Goal: Task Accomplishment & Management: Manage account settings

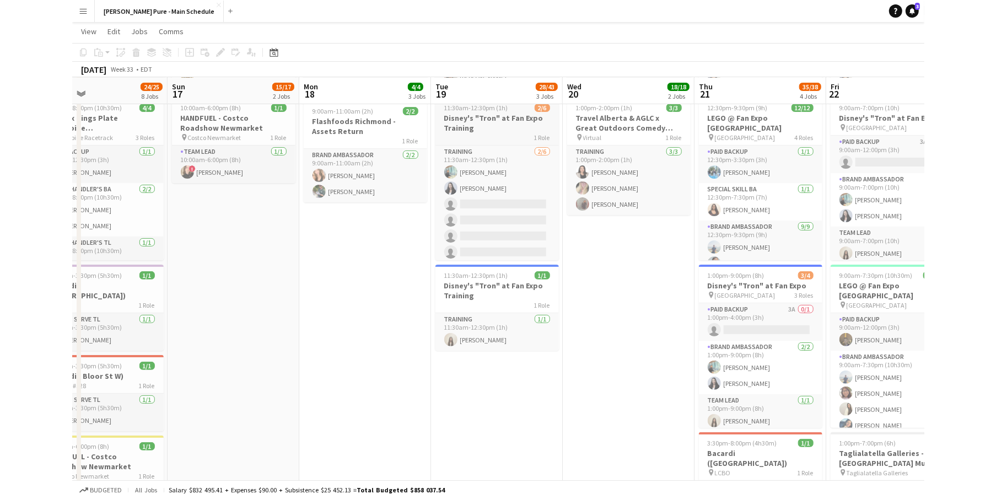
scroll to position [199, 0]
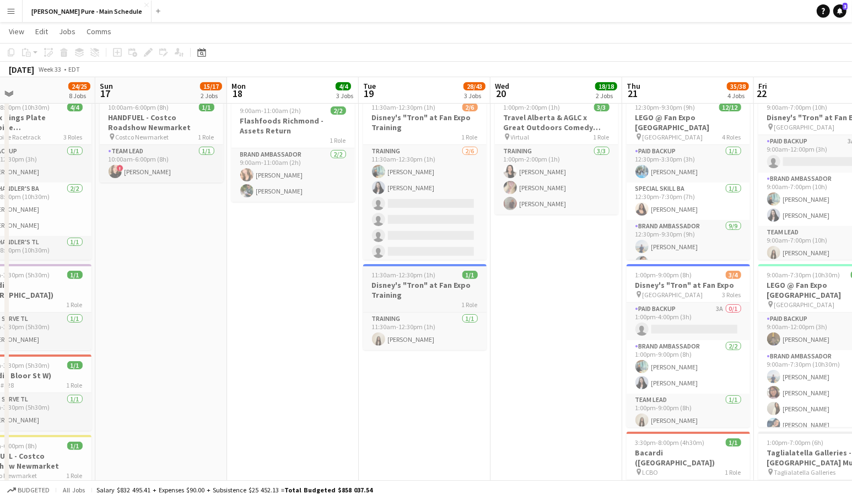
click at [402, 296] on h3 "Disney's "Tron" at Fan Expo Training" at bounding box center [424, 290] width 123 height 20
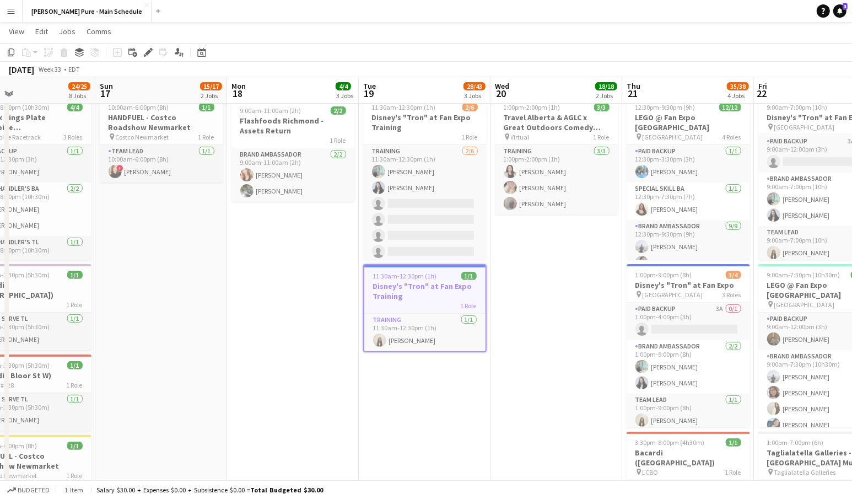
click at [402, 296] on h3 "Disney's "Tron" at Fan Expo Training" at bounding box center [424, 291] width 121 height 20
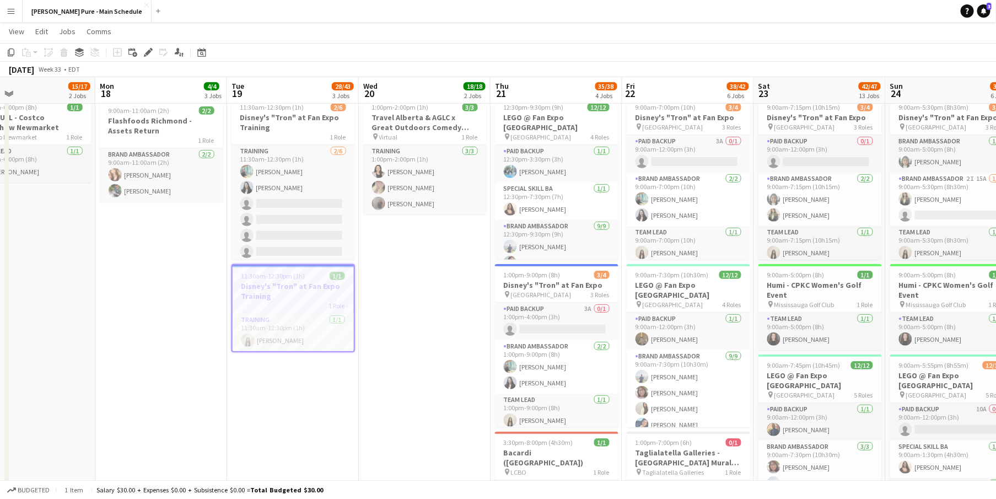
click at [283, 303] on div "1 Role" at bounding box center [293, 305] width 121 height 9
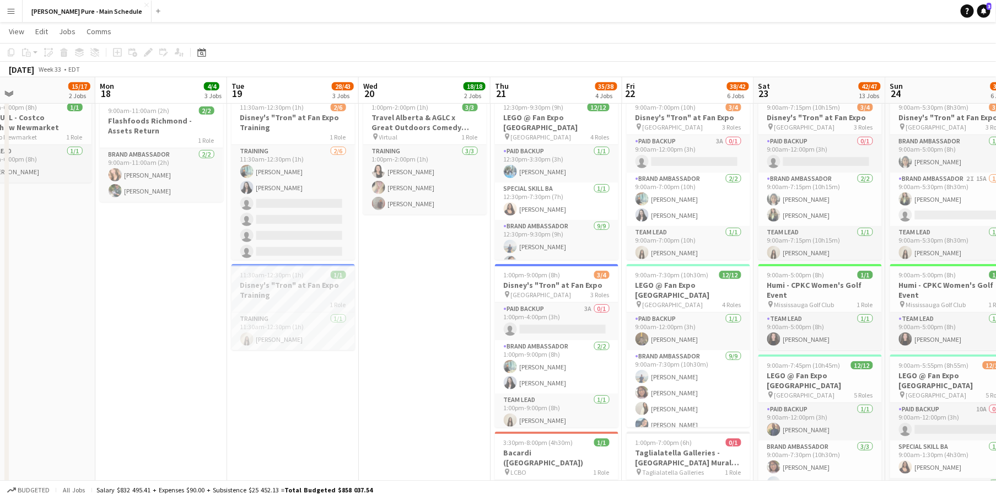
click at [282, 295] on h3 "Disney's "Tron" at Fan Expo Training" at bounding box center [293, 290] width 123 height 20
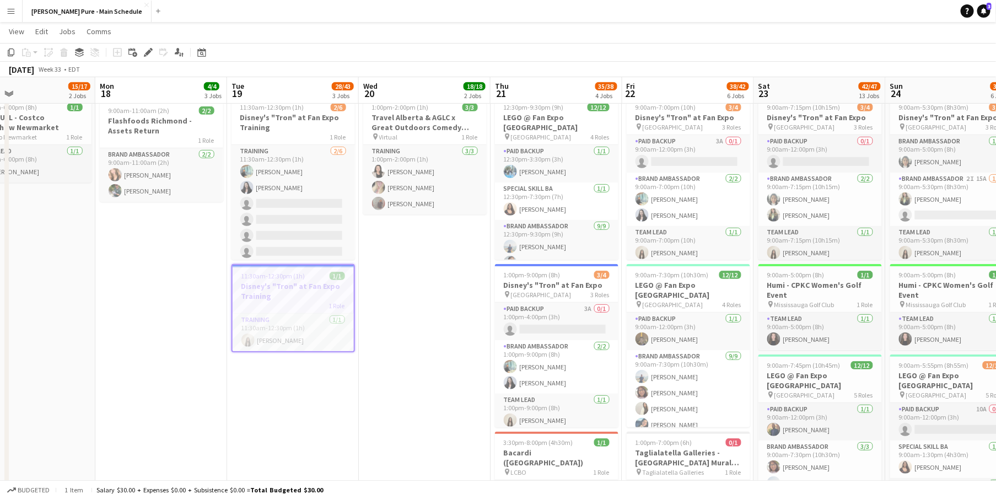
click at [282, 295] on h3 "Disney's "Tron" at Fan Expo Training" at bounding box center [293, 291] width 121 height 20
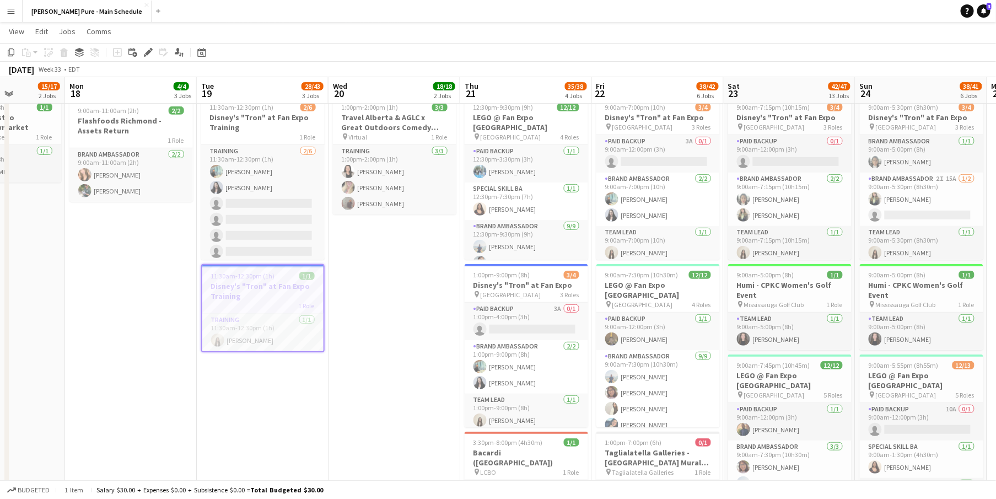
drag, startPoint x: 269, startPoint y: 292, endPoint x: 239, endPoint y: 288, distance: 30.6
click at [239, 288] on h3 "Disney's "Tron" at Fan Expo Training" at bounding box center [263, 291] width 121 height 20
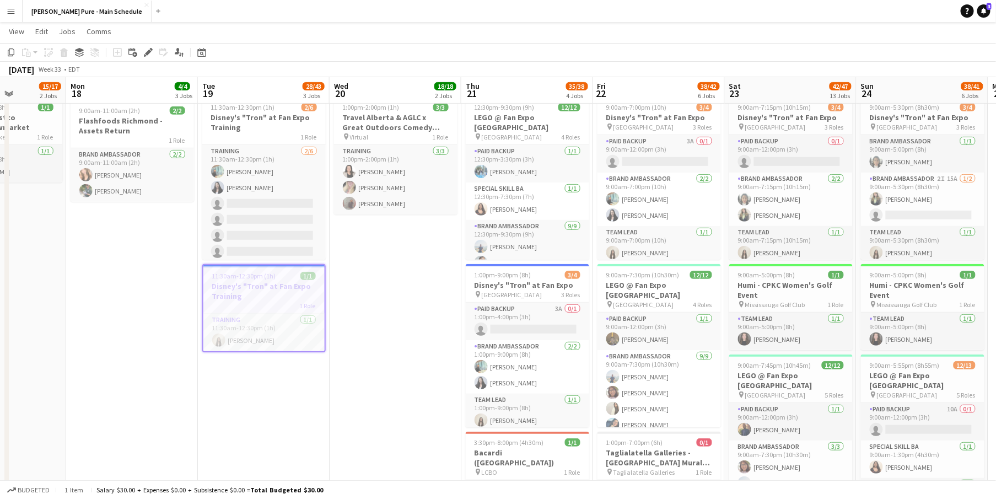
click at [239, 288] on h3 "Disney's "Tron" at Fan Expo Training" at bounding box center [263, 291] width 121 height 20
click at [17, 14] on button "Menu" at bounding box center [11, 11] width 22 height 22
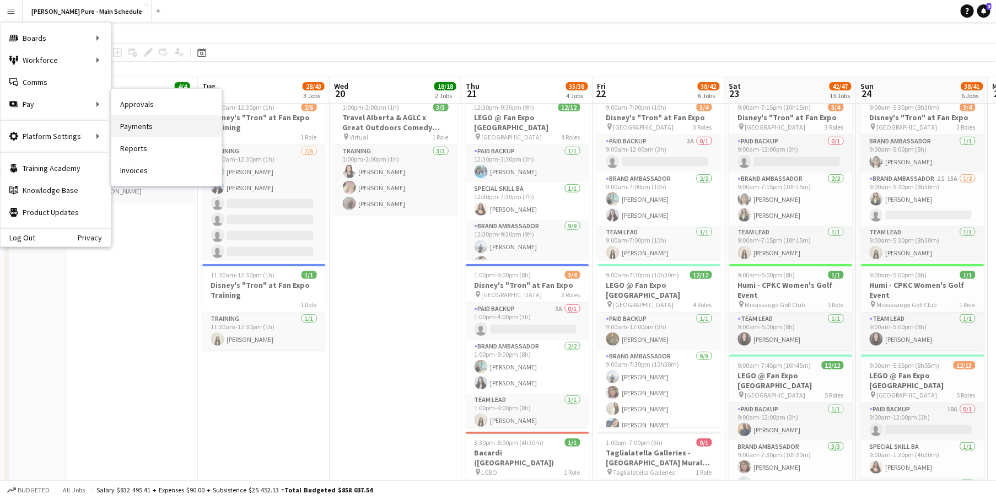
click at [151, 129] on link "Payments" at bounding box center [166, 126] width 110 height 22
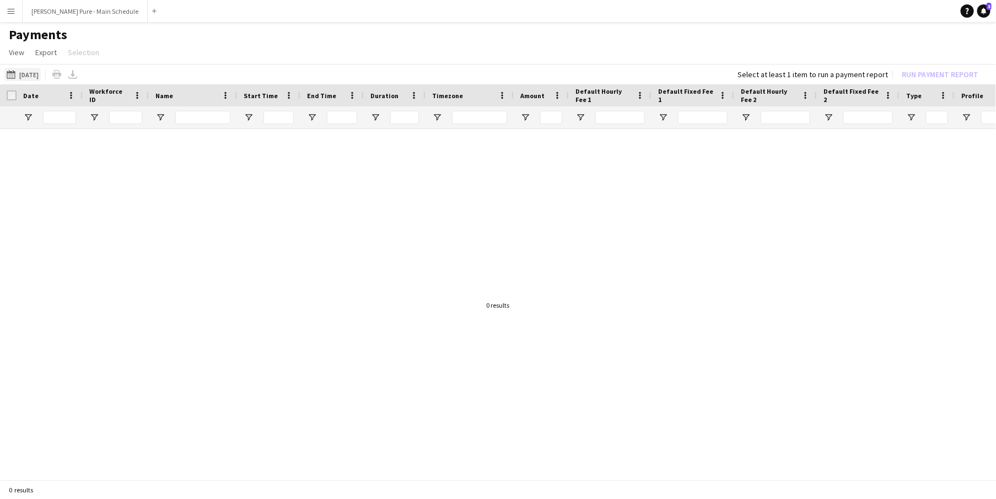
click at [39, 76] on button "19-08-2025 19-08-2025" at bounding box center [22, 74] width 36 height 13
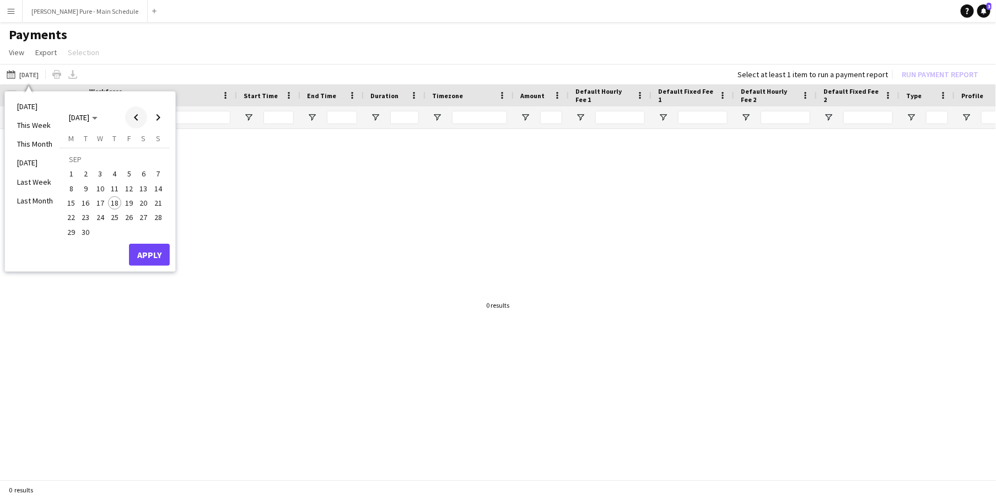
click at [131, 121] on span "Previous month" at bounding box center [136, 117] width 22 height 22
click at [100, 205] on span "20" at bounding box center [100, 205] width 13 height 13
click at [157, 217] on span "31" at bounding box center [158, 220] width 13 height 13
click at [157, 235] on button "Apply" at bounding box center [149, 243] width 41 height 22
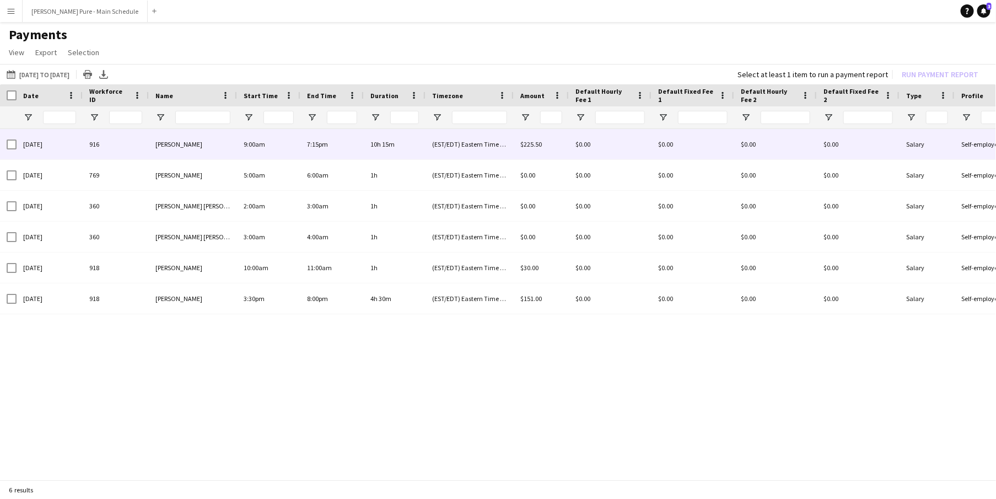
click at [123, 147] on div "916" at bounding box center [116, 144] width 66 height 30
click at [131, 142] on div "916" at bounding box center [116, 144] width 66 height 30
click at [535, 136] on div "$225.50" at bounding box center [541, 144] width 55 height 30
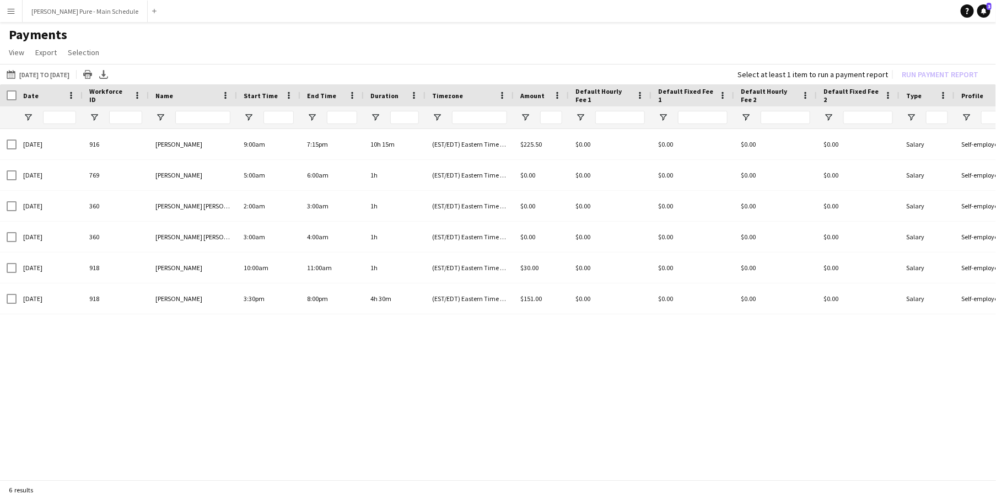
click at [1, 13] on button "Menu" at bounding box center [11, 11] width 22 height 22
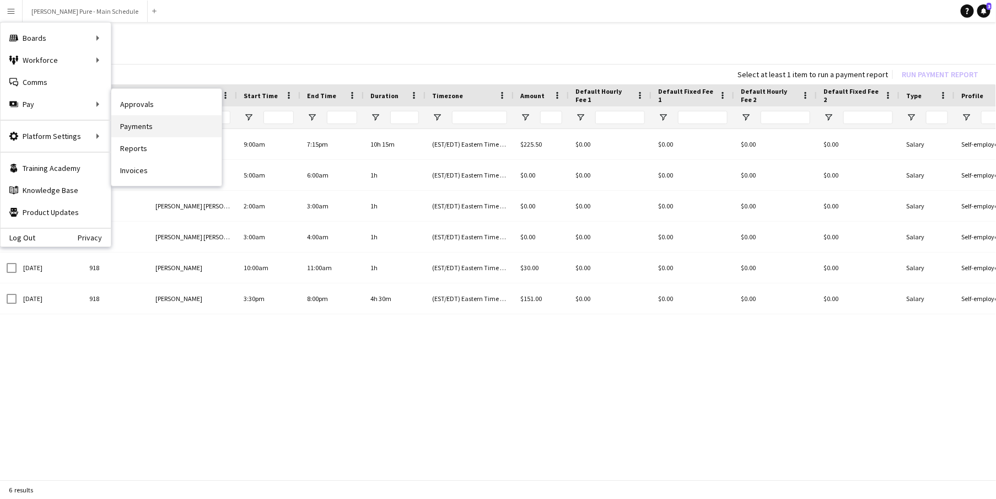
click at [162, 121] on link "Payments" at bounding box center [166, 126] width 110 height 22
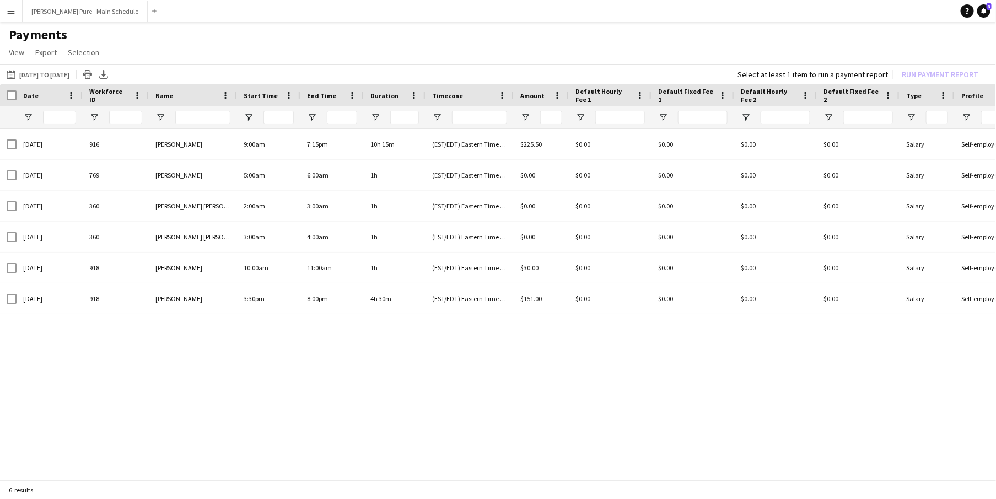
click at [14, 14] on app-icon "Menu" at bounding box center [11, 11] width 9 height 9
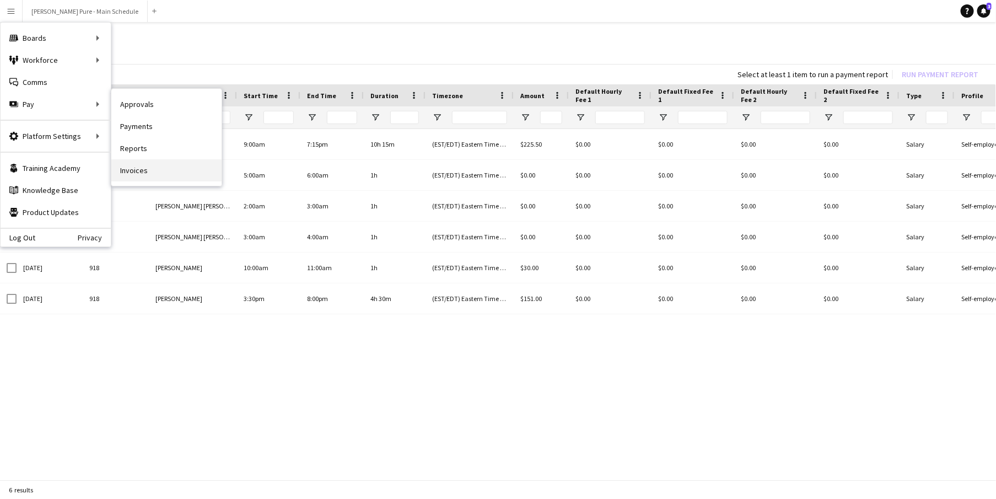
click at [135, 166] on link "Invoices" at bounding box center [166, 170] width 110 height 22
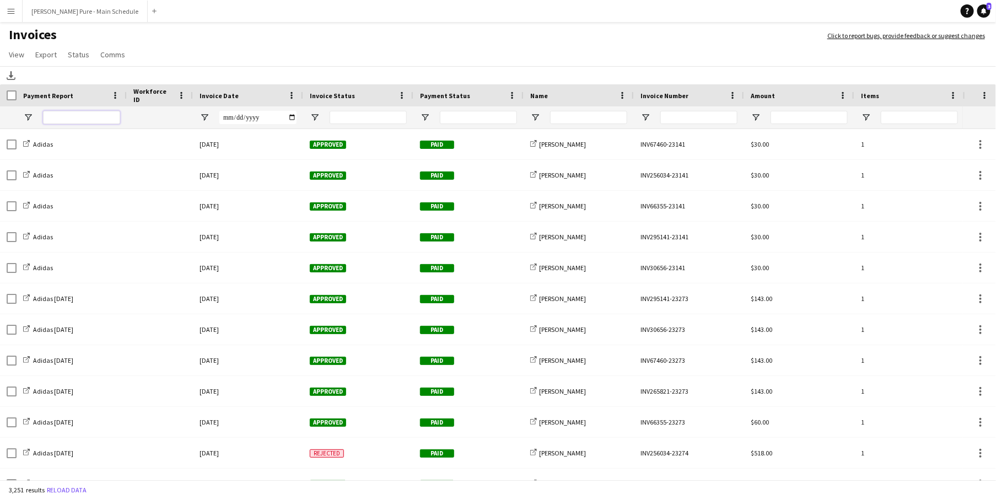
click at [80, 121] on input "Payment Report Filter Input" at bounding box center [81, 117] width 77 height 13
type input "*"
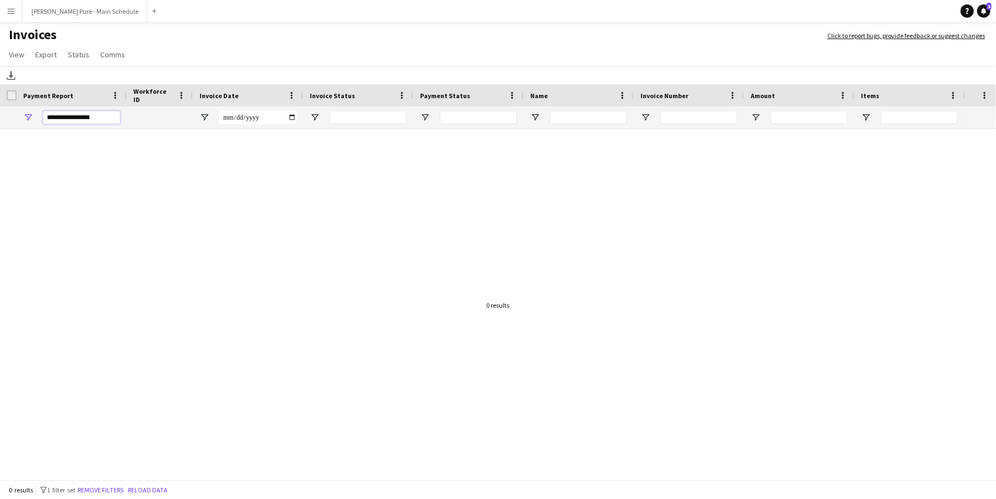
drag, startPoint x: 70, startPoint y: 116, endPoint x: 1, endPoint y: 115, distance: 69.5
click at [1, 115] on div "**********" at bounding box center [537, 117] width 1075 height 22
type input "********"
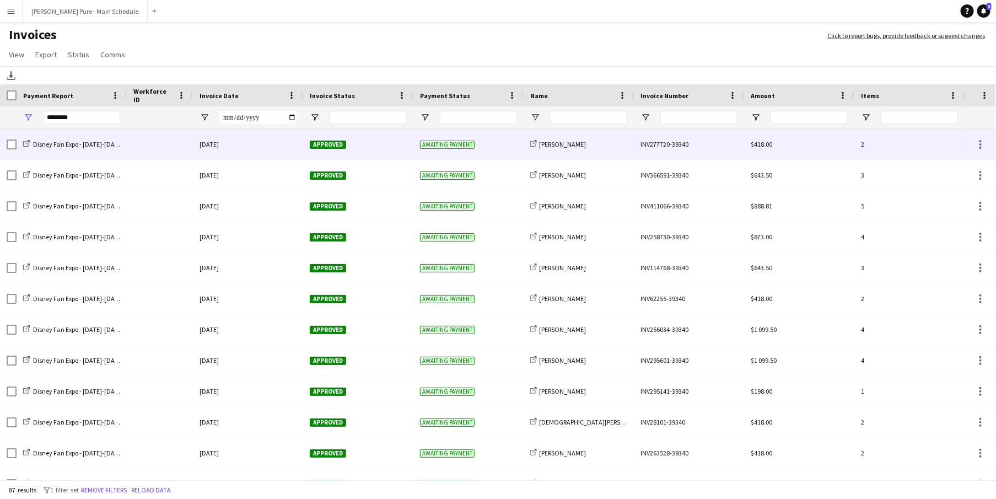
click at [144, 149] on div at bounding box center [160, 144] width 66 height 30
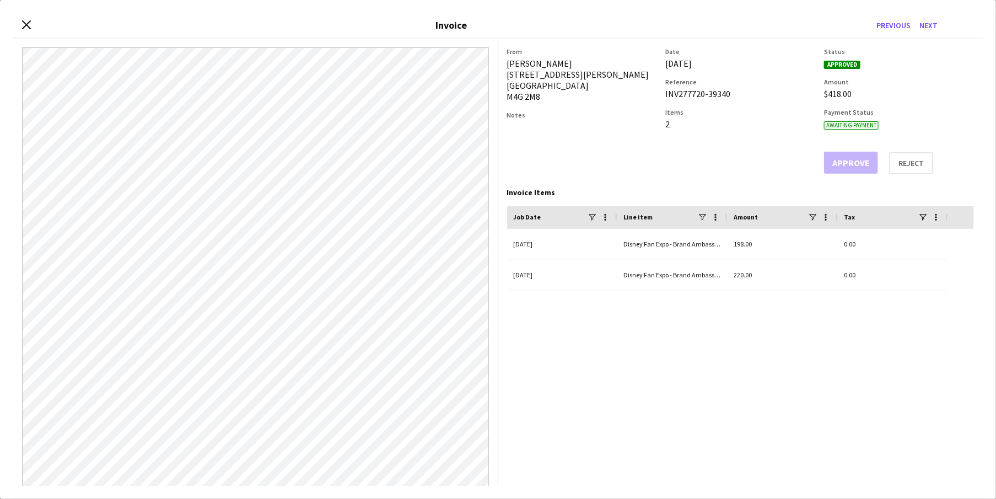
click at [21, 24] on div "Close invoice dialog Invoice Previous Next" at bounding box center [498, 25] width 970 height 25
click at [27, 24] on icon at bounding box center [26, 24] width 10 height 10
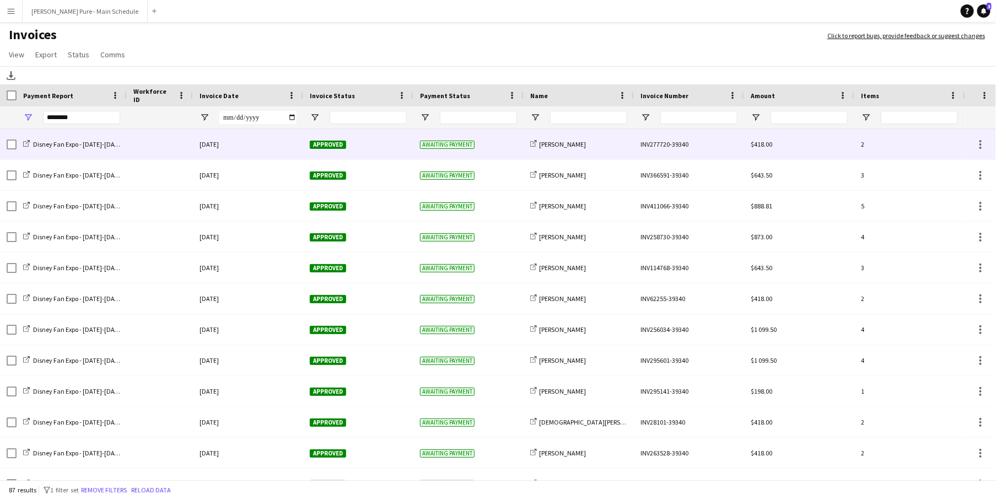
click at [22, 142] on div "Disney Fan Expo - August 21-24 Payment Report" at bounding box center [72, 144] width 110 height 30
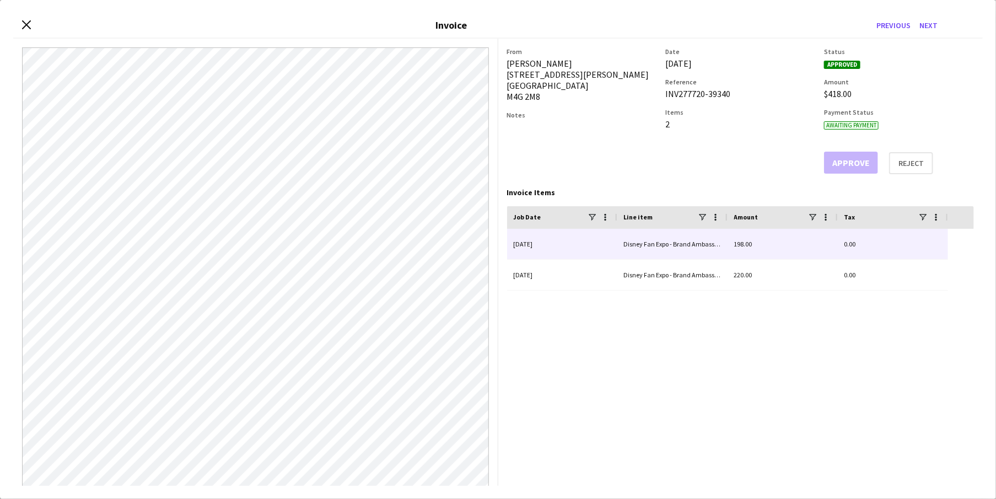
click at [679, 254] on div "Disney Fan Expo - Brand Ambassador (salary)" at bounding box center [672, 244] width 110 height 30
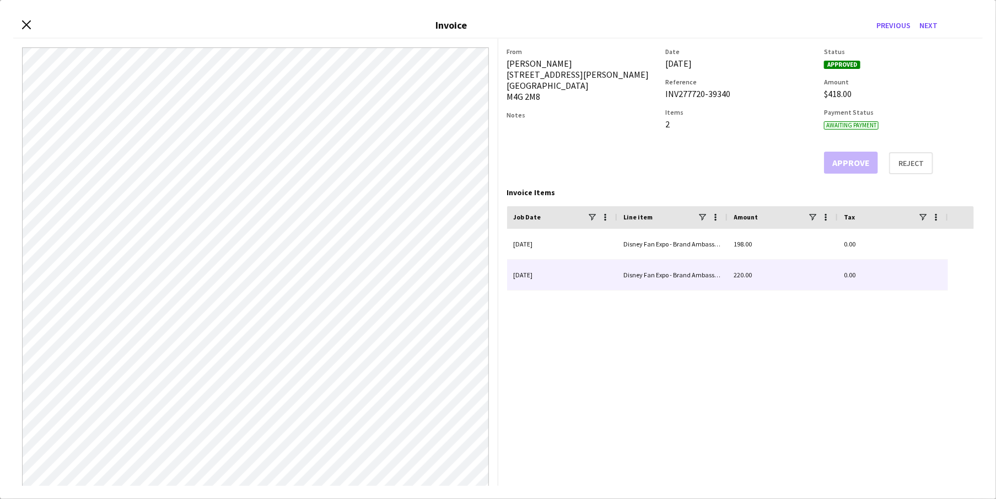
click at [679, 272] on div "Disney Fan Expo - Brand Ambassador (salary)" at bounding box center [672, 275] width 110 height 30
click at [677, 254] on div "Disney Fan Expo - Brand Ambassador (salary)" at bounding box center [672, 244] width 110 height 30
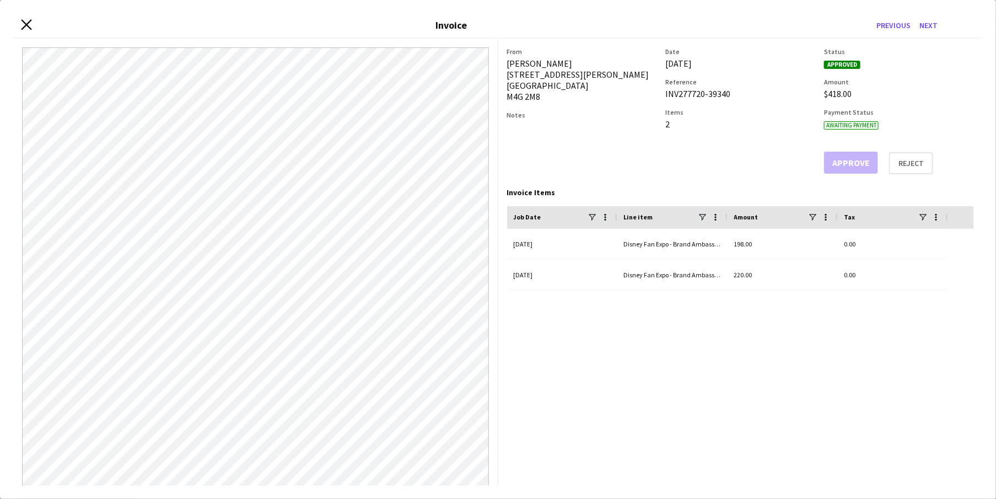
click at [26, 20] on icon "Close invoice dialog" at bounding box center [26, 24] width 10 height 10
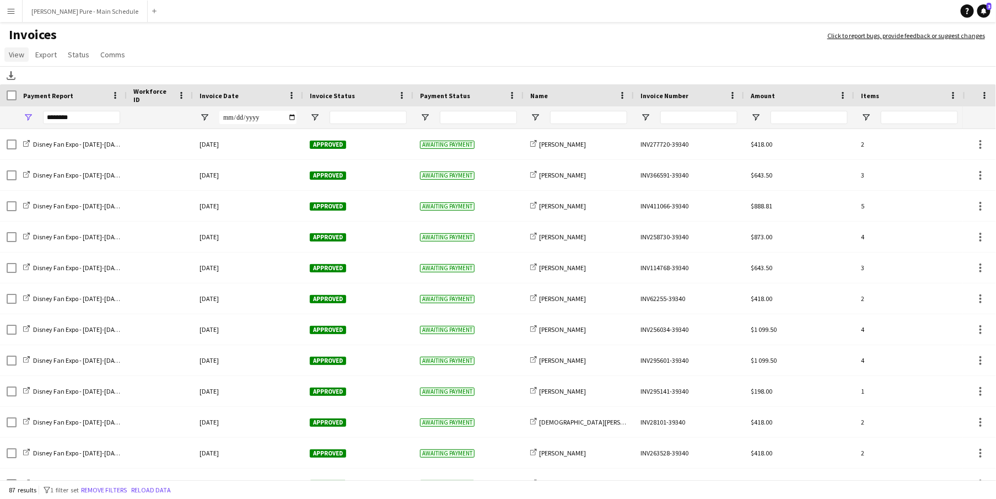
click at [25, 57] on link "View" at bounding box center [16, 54] width 24 height 14
click at [16, 18] on button "Menu" at bounding box center [11, 11] width 22 height 22
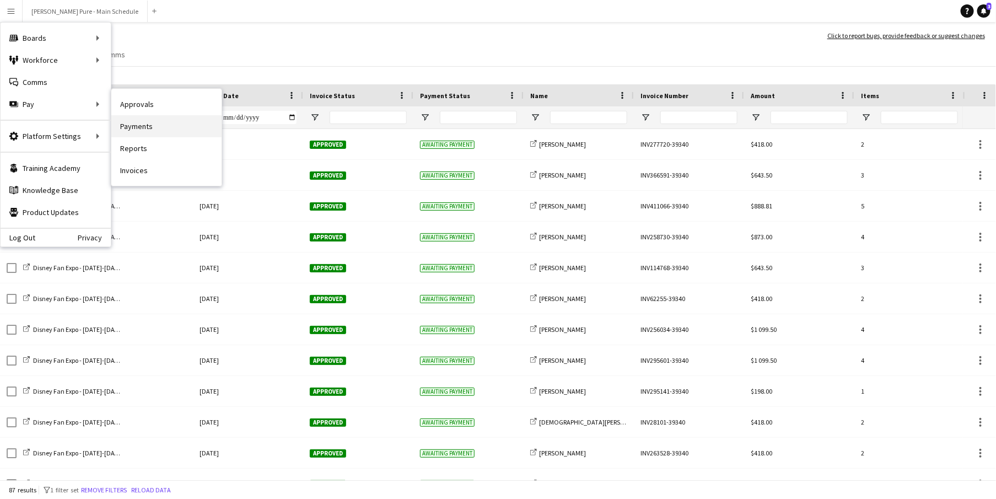
click at [144, 133] on link "Payments" at bounding box center [166, 126] width 110 height 22
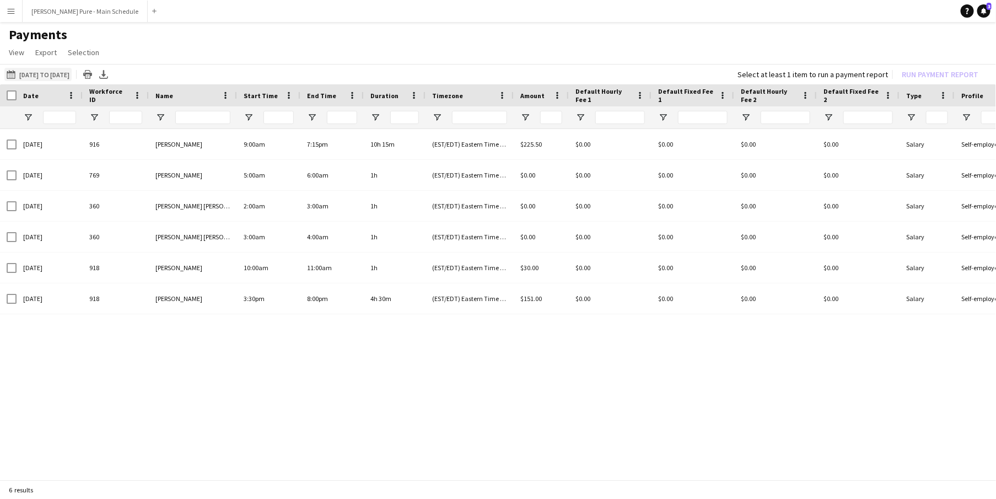
click at [9, 74] on app-icon "20-08-2025 to 31-08-2025" at bounding box center [13, 74] width 13 height 9
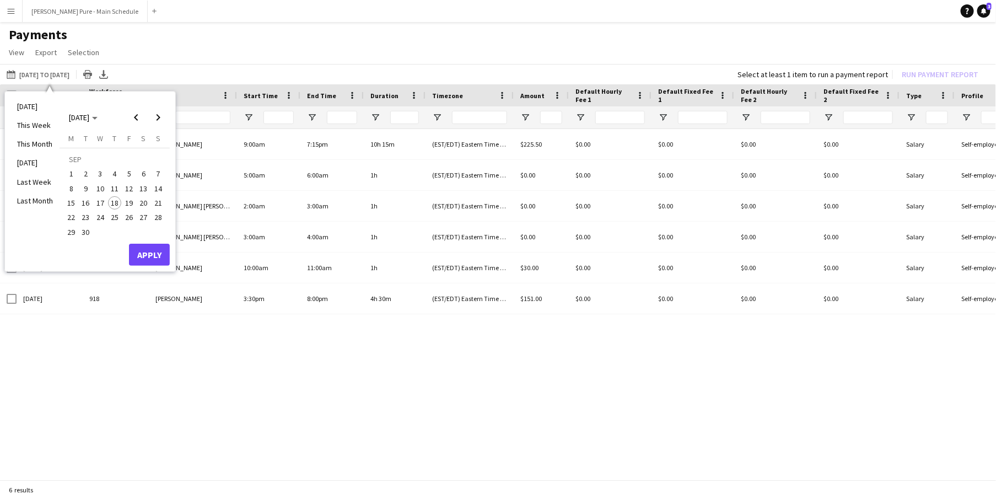
click at [119, 46] on app-page-menu "View Customise view Customise filters Reset Filters Reset View Reset All Export…" at bounding box center [498, 53] width 996 height 21
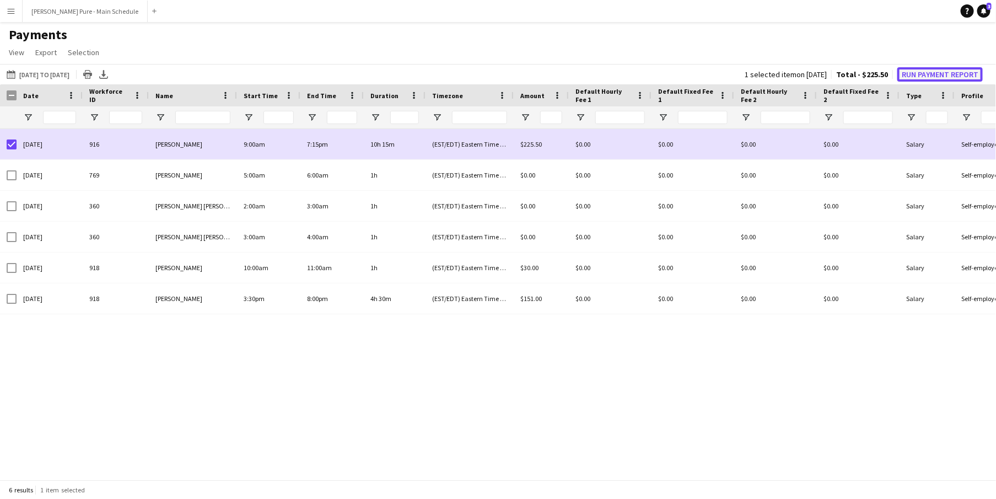
click at [852, 73] on button "Run Payment Report" at bounding box center [940, 74] width 85 height 14
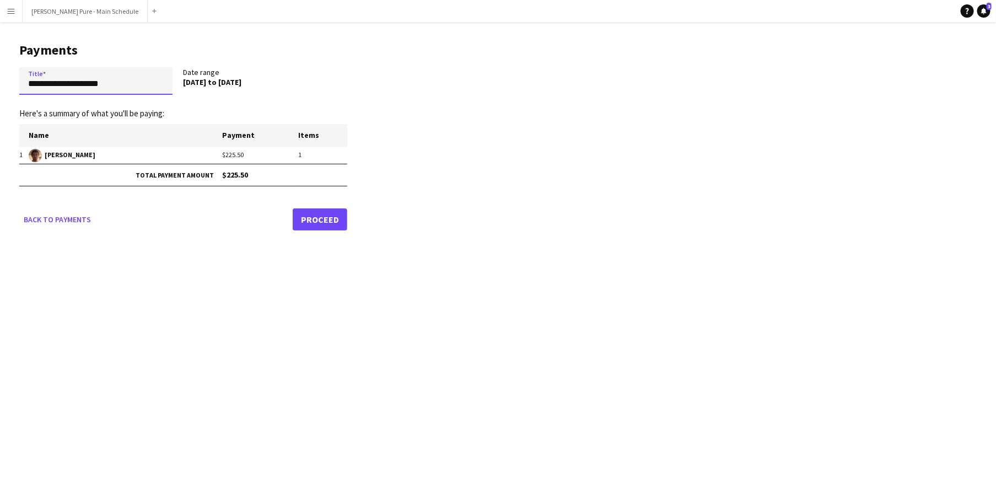
click at [115, 85] on input "**********" at bounding box center [95, 81] width 153 height 28
type input "*"
click at [102, 83] on input "**********" at bounding box center [95, 81] width 153 height 28
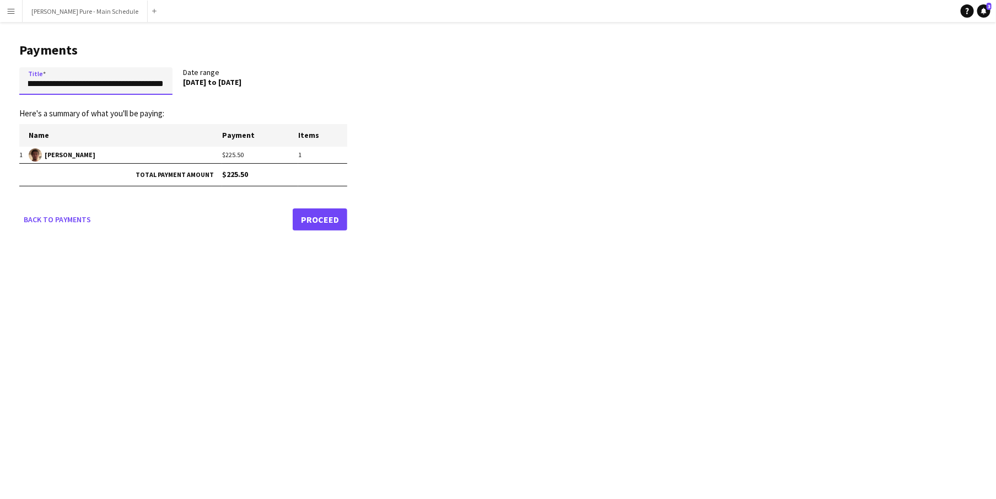
click at [166, 85] on input "**********" at bounding box center [95, 81] width 153 height 28
type input "**********"
click at [262, 289] on div "**********" at bounding box center [498, 249] width 996 height 499
click at [313, 222] on link "Proceed" at bounding box center [320, 219] width 55 height 22
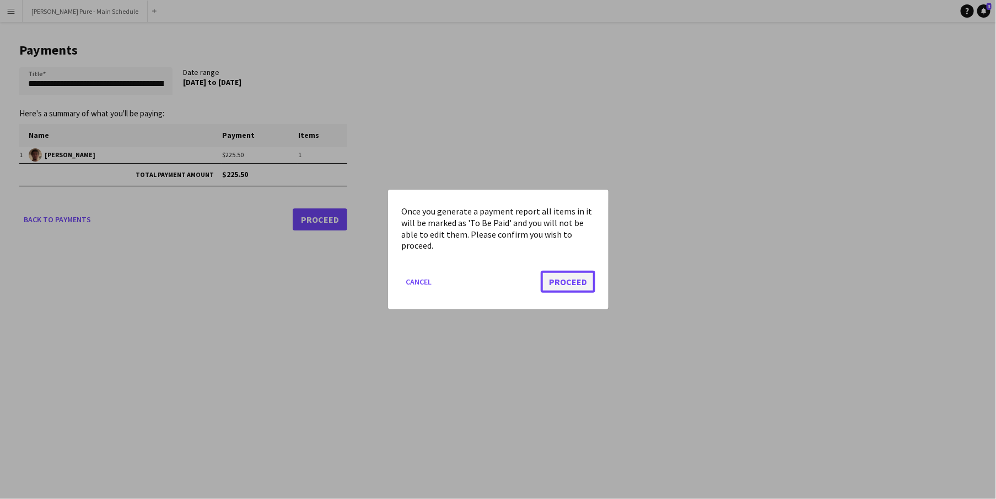
click at [583, 279] on button "Proceed" at bounding box center [568, 282] width 55 height 22
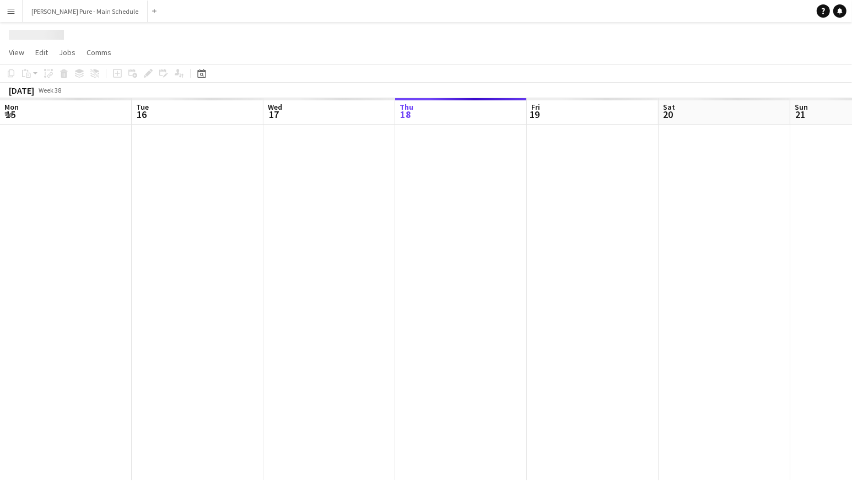
scroll to position [0, 264]
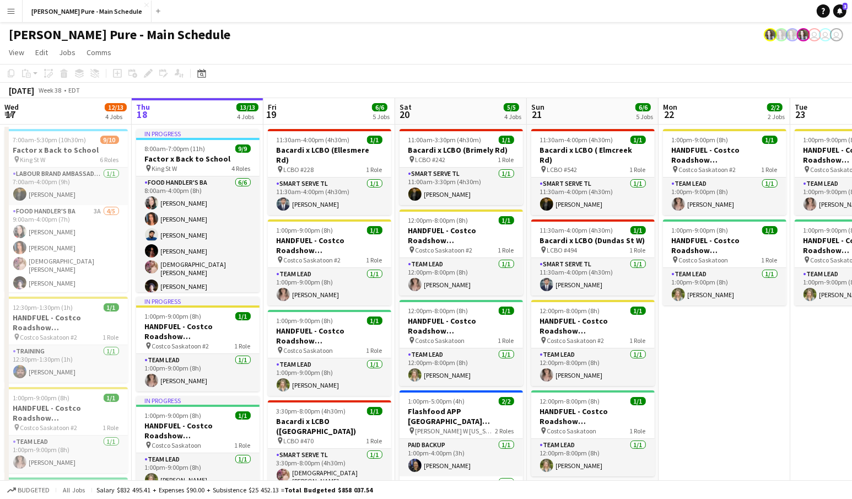
click at [6, 17] on button "Menu" at bounding box center [11, 11] width 22 height 22
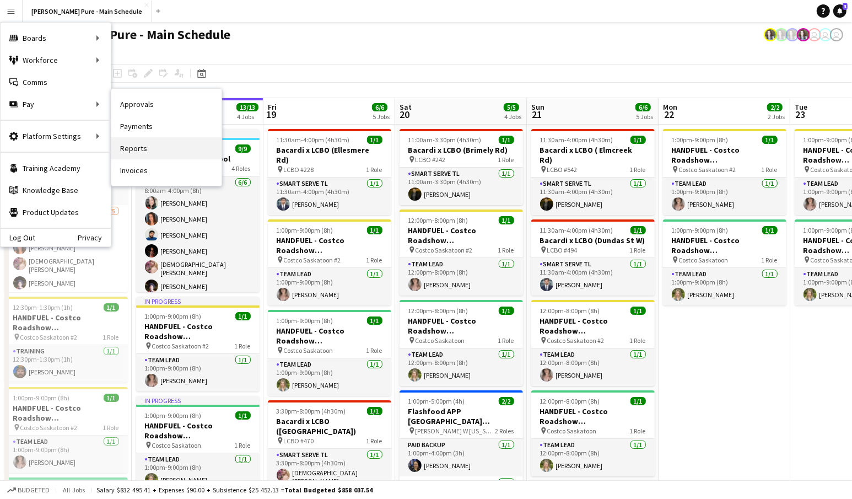
click at [150, 139] on link "Reports" at bounding box center [166, 148] width 110 height 22
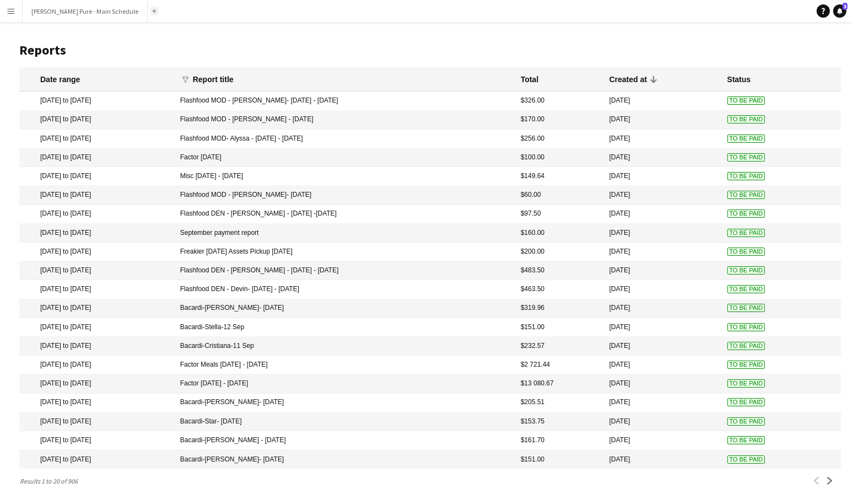
click at [152, 10] on app-icon "Add" at bounding box center [154, 11] width 4 height 4
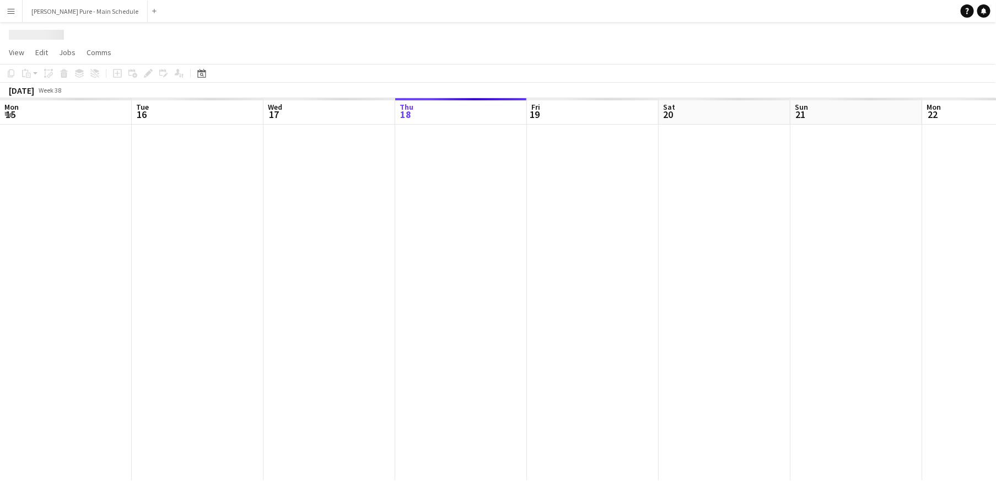
scroll to position [0, 264]
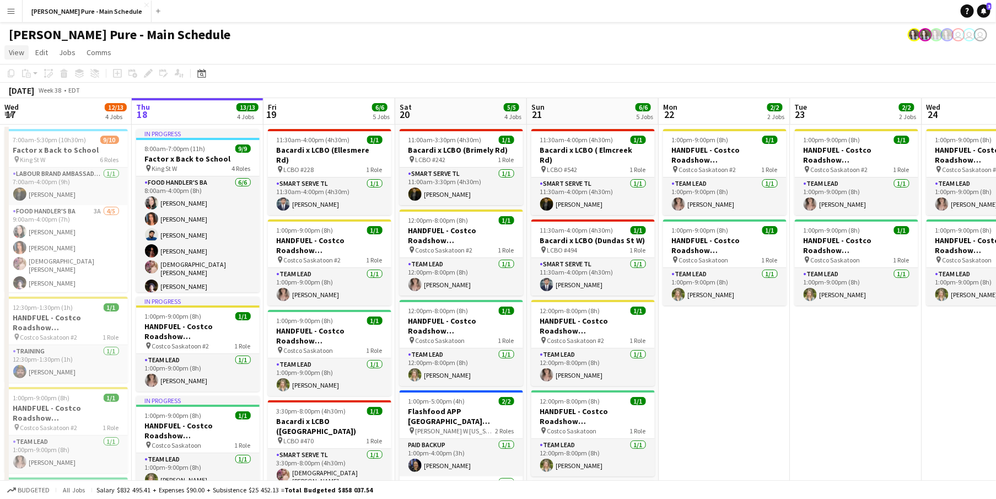
click at [22, 48] on span "View" at bounding box center [16, 52] width 15 height 10
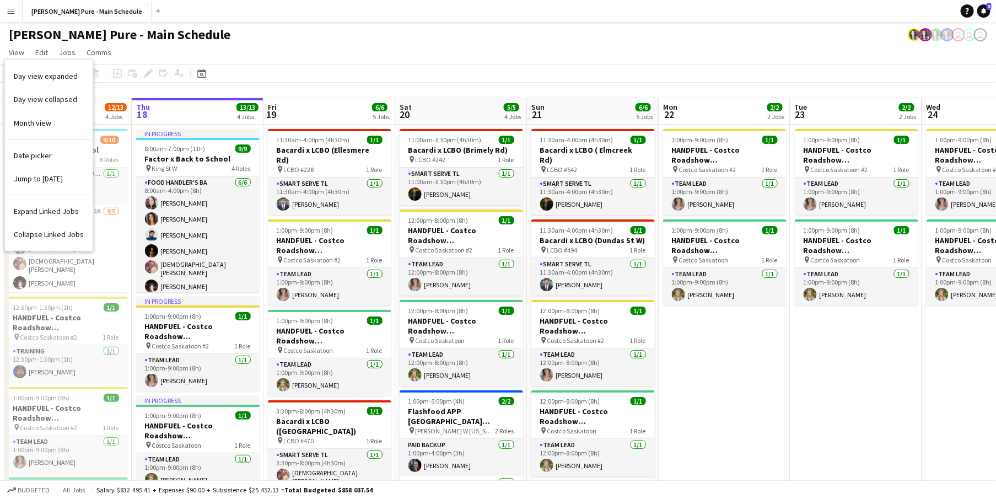
click at [11, 9] on app-icon "Menu" at bounding box center [11, 11] width 9 height 9
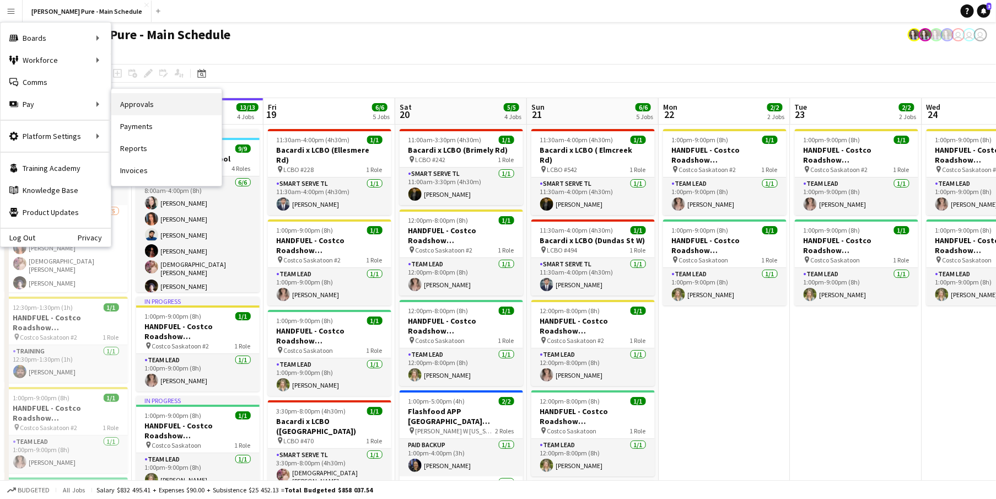
click at [155, 100] on link "Approvals" at bounding box center [166, 104] width 110 height 22
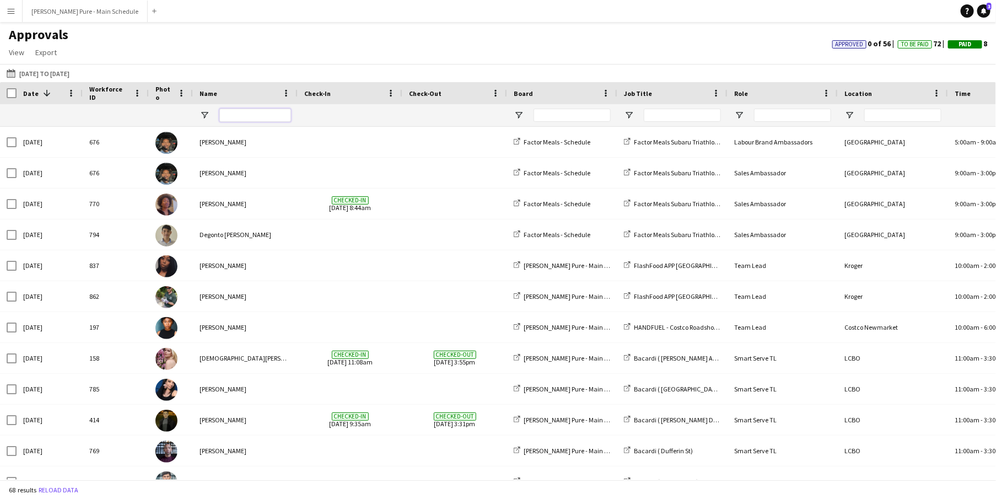
click at [276, 116] on input "Name Filter Input" at bounding box center [255, 115] width 72 height 13
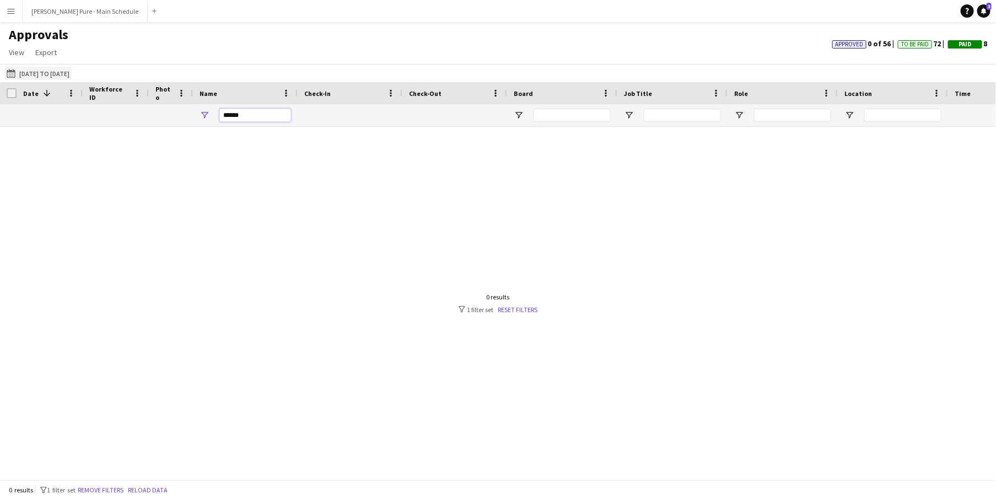
type input "******"
click at [39, 70] on button "07-08-2025 to 09-08-2025 07-08-2025 to 09-08-2025" at bounding box center [37, 73] width 67 height 13
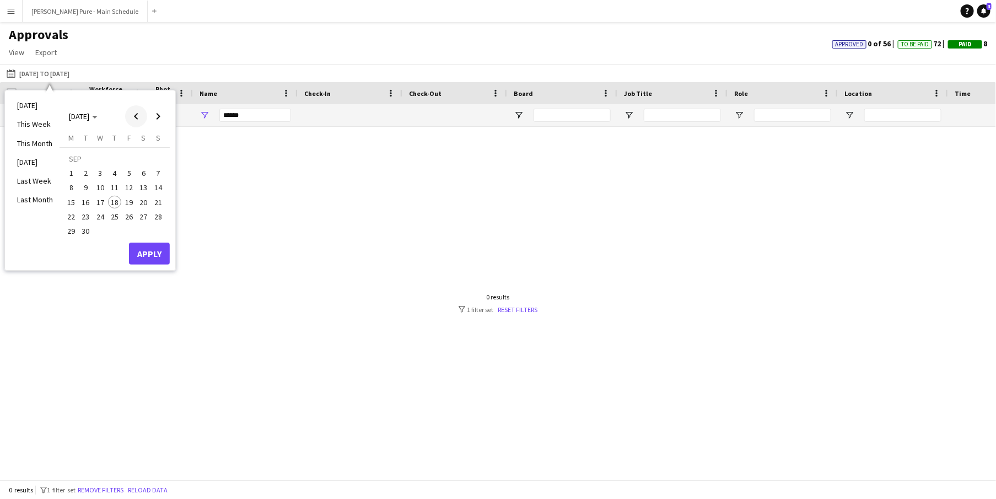
click at [128, 115] on span "Previous month" at bounding box center [136, 116] width 22 height 22
click at [153, 216] on span "31" at bounding box center [158, 219] width 13 height 13
click at [117, 173] on span "7" at bounding box center [114, 175] width 13 height 13
click at [154, 241] on button "Apply" at bounding box center [149, 242] width 41 height 22
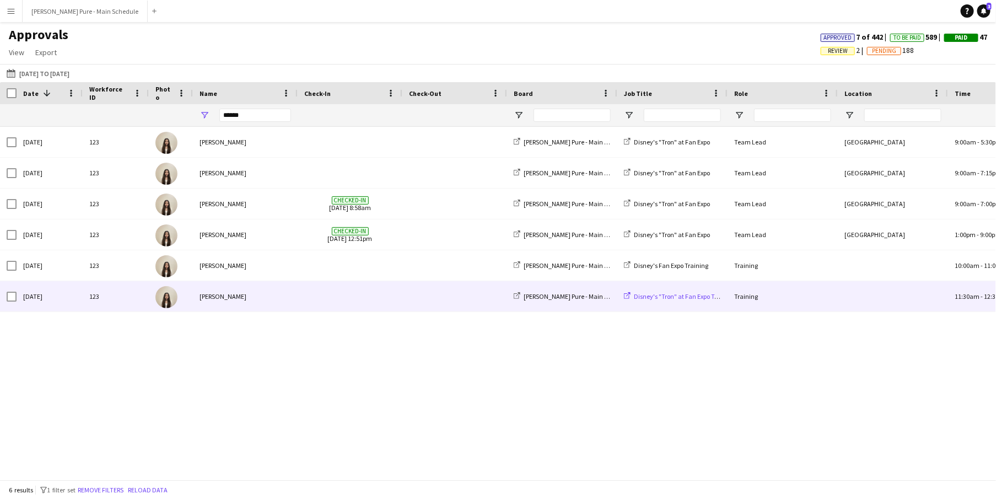
click at [649, 299] on span "Disney's "Tron" at Fan Expo Training" at bounding box center [684, 296] width 101 height 8
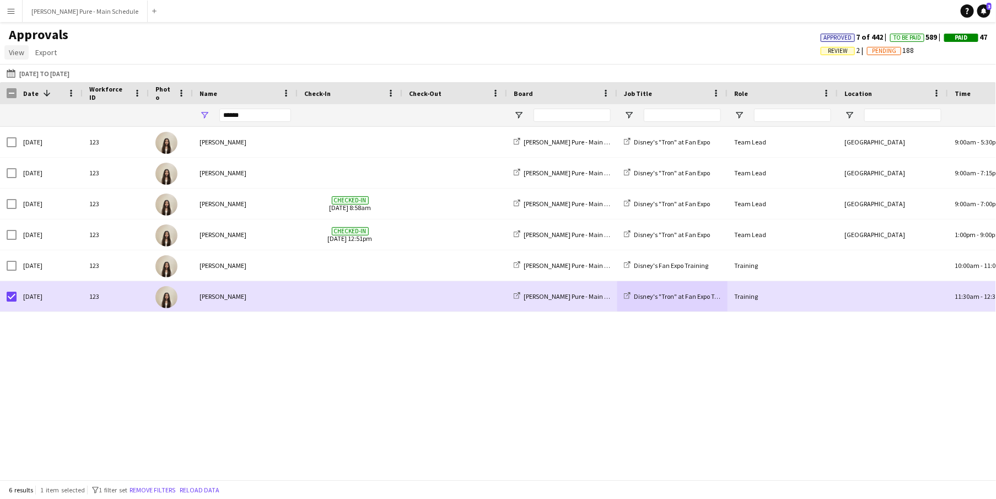
click at [19, 53] on span "View" at bounding box center [16, 52] width 15 height 10
click at [45, 53] on span "Export" at bounding box center [46, 52] width 22 height 10
click at [225, 66] on div "07-08-2025 to 09-08-2025 31-08-2025 to 07-08-2025 Today This Week This Month Ye…" at bounding box center [498, 73] width 996 height 18
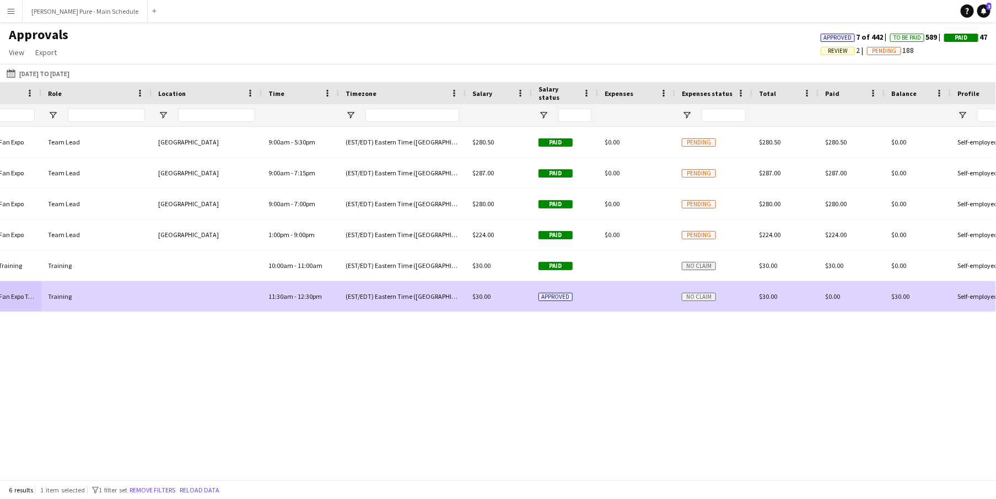
click at [658, 309] on div at bounding box center [636, 296] width 77 height 30
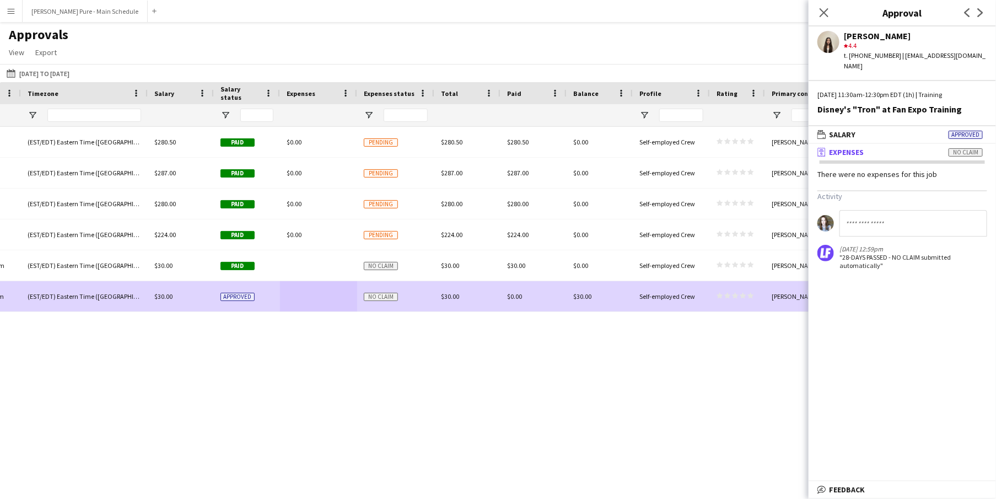
click at [660, 366] on div "Metro Toronto Convention Centre 9:00am - 5:30pm (EST/EDT) Eastern Time (US & Ca…" at bounding box center [498, 303] width 996 height 353
click at [817, 18] on div "Close pop-in" at bounding box center [824, 12] width 31 height 25
click at [832, 5] on app-icon "Close pop-in" at bounding box center [824, 13] width 16 height 16
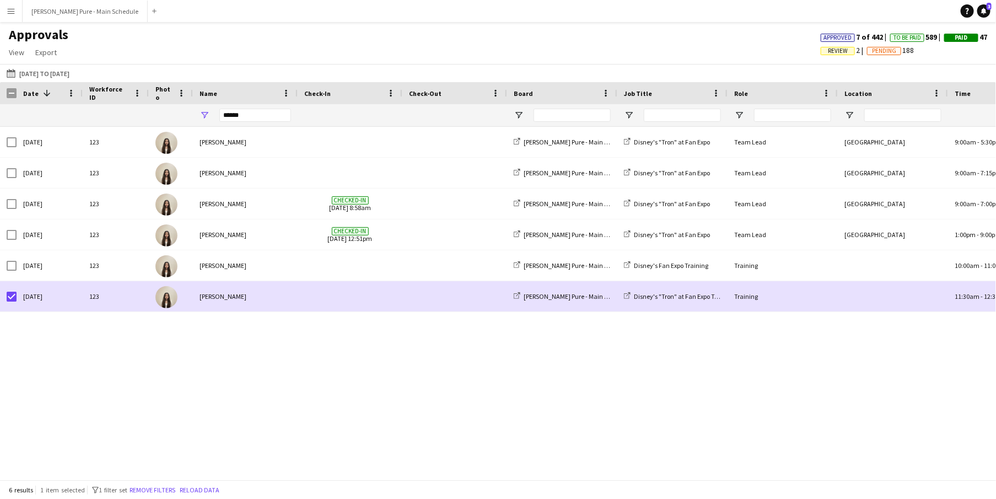
click at [13, 16] on button "Menu" at bounding box center [11, 11] width 22 height 22
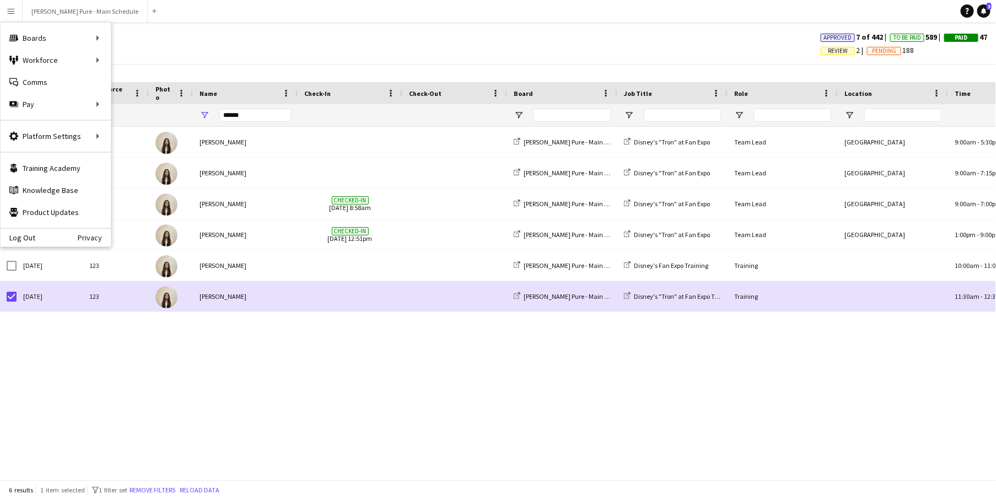
click at [12, 9] on app-icon "Menu" at bounding box center [11, 11] width 9 height 9
click at [147, 136] on link "Payments" at bounding box center [166, 126] width 110 height 22
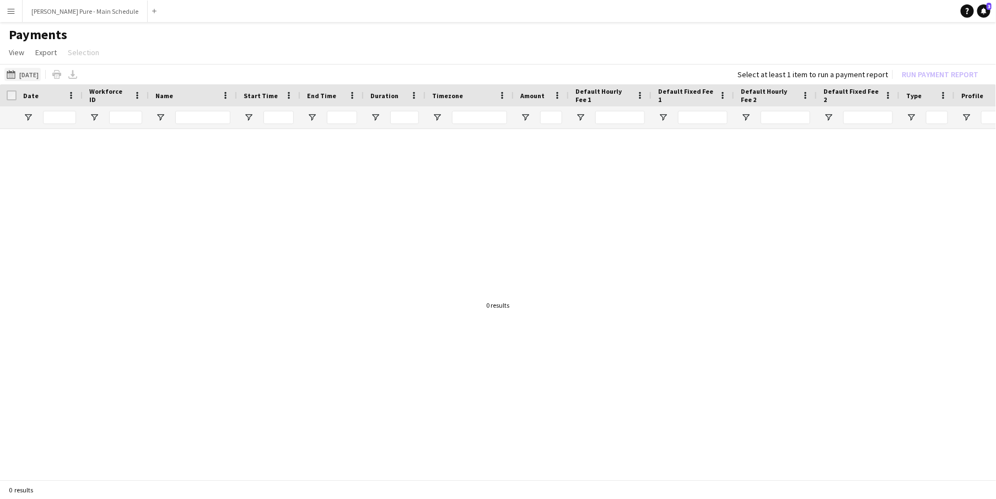
click at [22, 71] on button "11-08-2025 11-08-2025" at bounding box center [22, 74] width 36 height 13
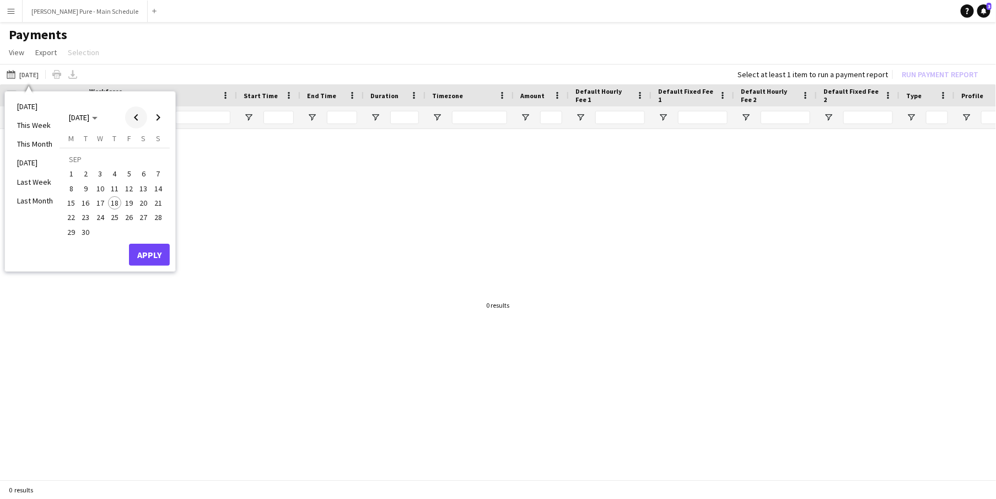
click at [126, 109] on span "Previous month" at bounding box center [136, 117] width 22 height 22
click at [72, 191] on span "11" at bounding box center [71, 191] width 13 height 13
click at [160, 217] on span "31" at bounding box center [158, 220] width 13 height 13
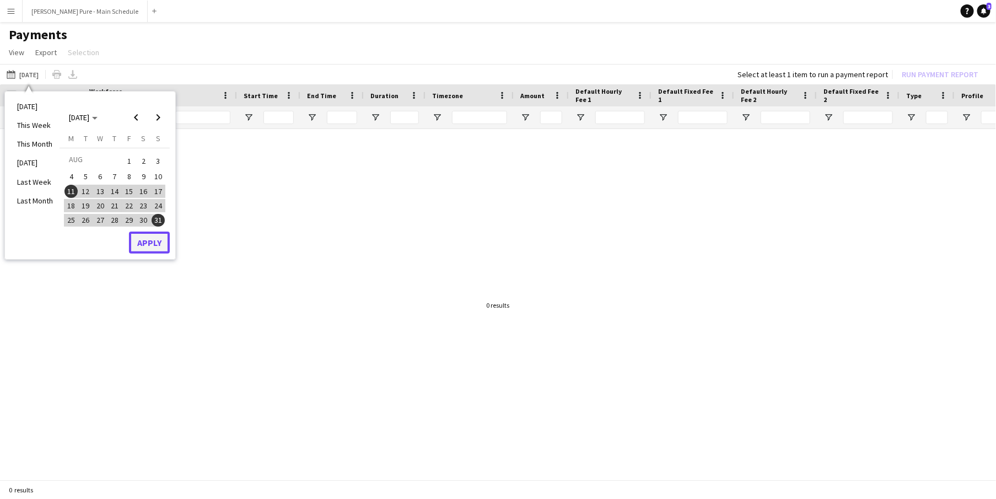
click at [158, 250] on button "Apply" at bounding box center [149, 243] width 41 height 22
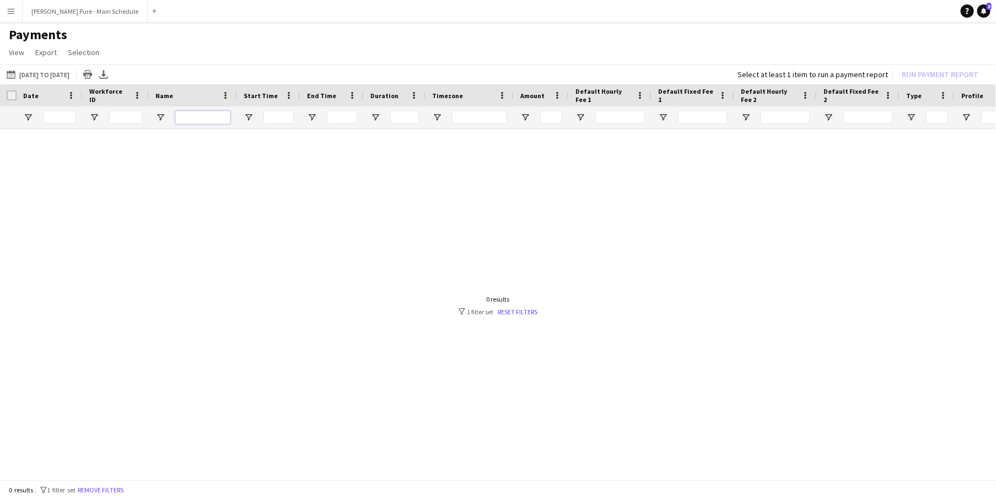
click at [205, 117] on input "Name Filter Input" at bounding box center [202, 117] width 55 height 13
type input "******"
click at [63, 72] on button "11-08-2025 11-08-2025 to 31-08-2025" at bounding box center [37, 74] width 67 height 13
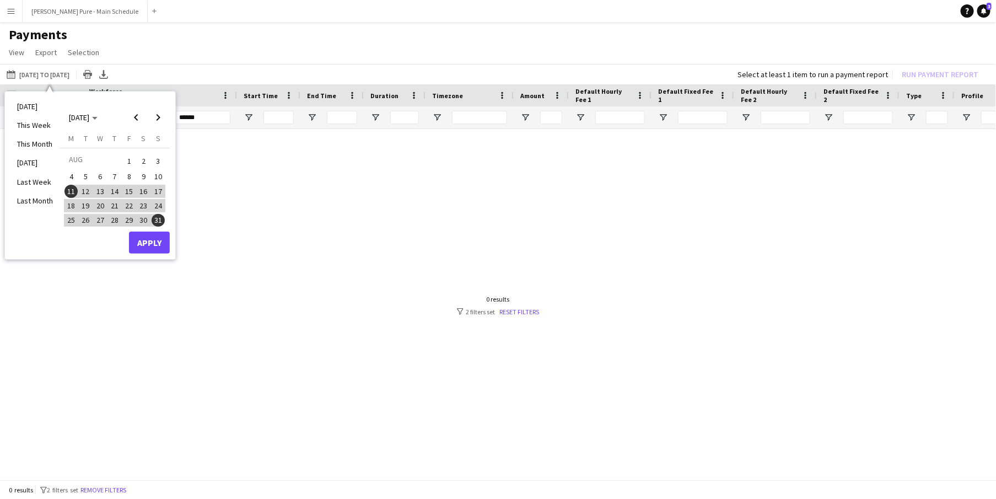
click at [89, 188] on span "12" at bounding box center [85, 191] width 13 height 13
click at [142, 189] on span "16" at bounding box center [143, 191] width 13 height 13
click at [156, 243] on button "Apply" at bounding box center [149, 243] width 41 height 22
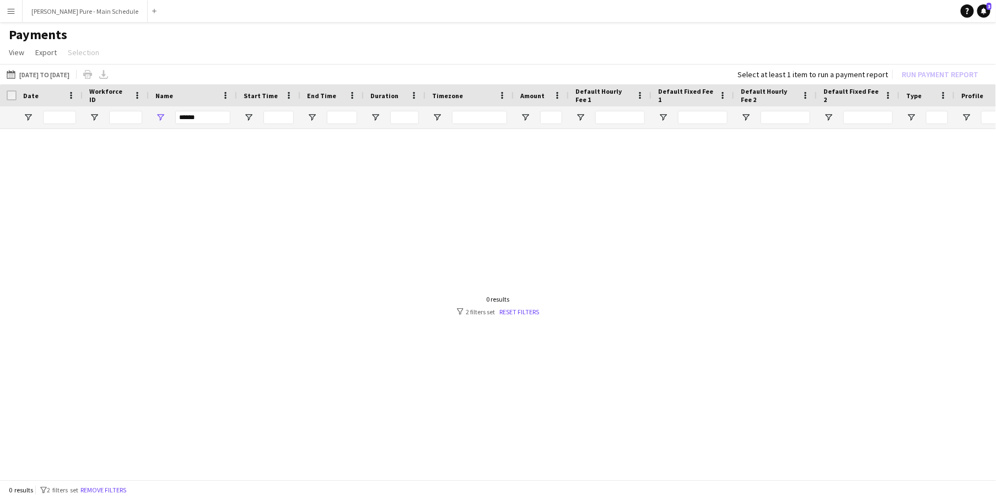
click at [513, 315] on div at bounding box center [498, 305] width 996 height 353
click at [518, 308] on link "Reset filters" at bounding box center [519, 312] width 40 height 8
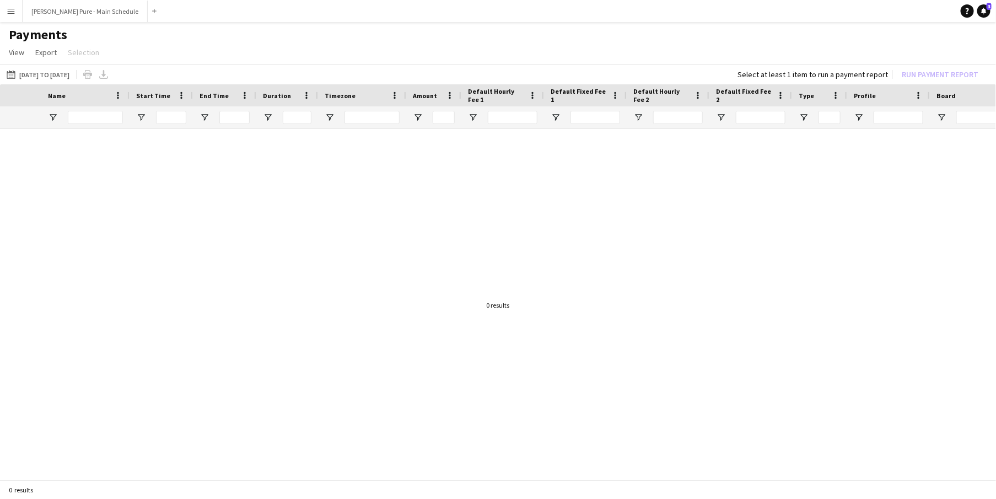
scroll to position [0, 342]
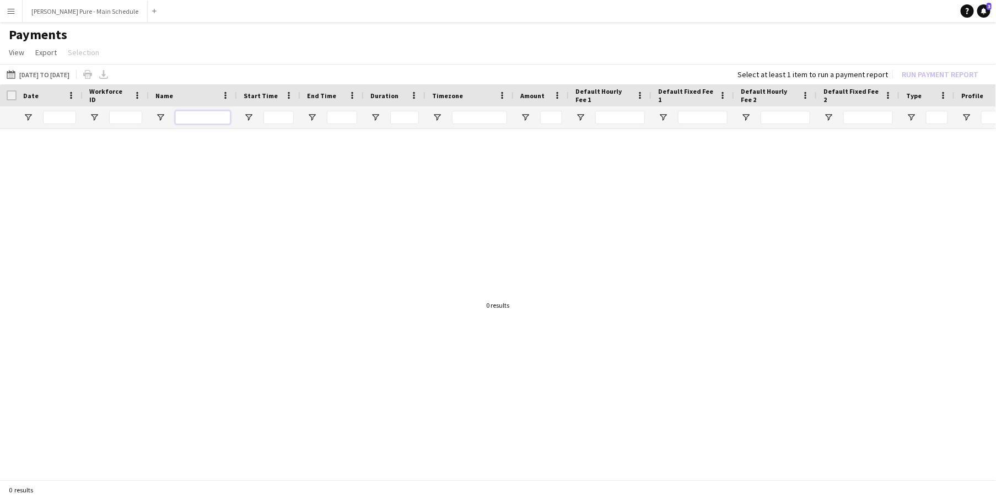
click at [186, 114] on input "Name Filter Input" at bounding box center [202, 117] width 55 height 13
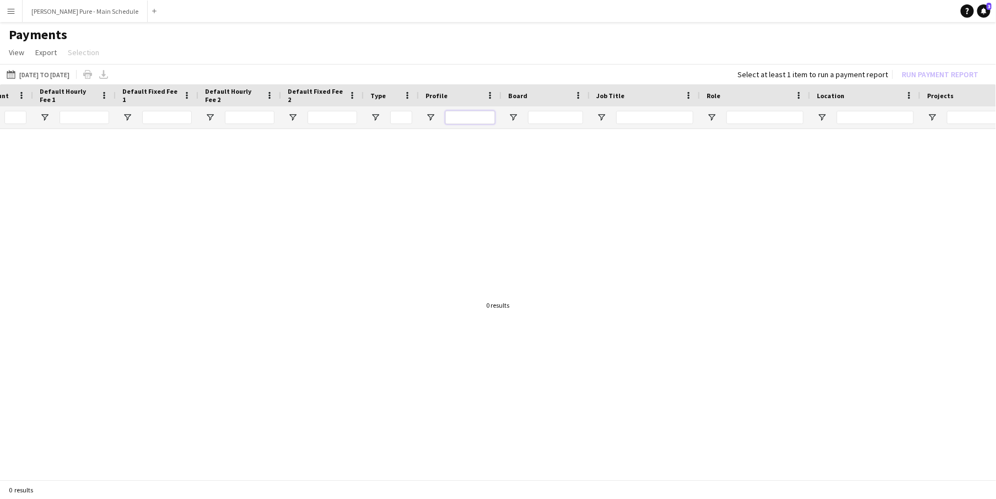
click at [468, 121] on input "Profile Filter Input" at bounding box center [470, 117] width 50 height 13
type input "*"
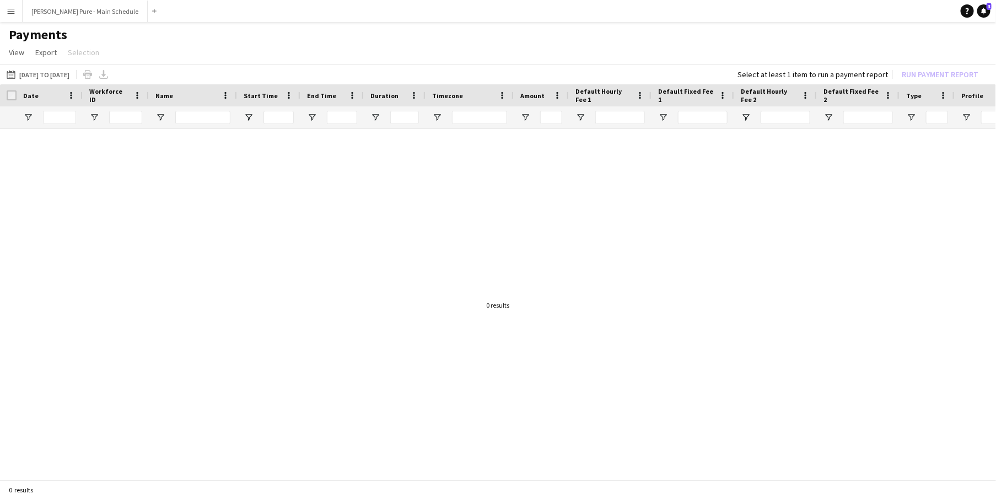
click at [204, 158] on div at bounding box center [498, 305] width 996 height 353
click at [205, 115] on input "Name Filter Input" at bounding box center [202, 117] width 55 height 13
type input "*"
type input "**********"
click at [25, 55] on link "View" at bounding box center [16, 52] width 24 height 14
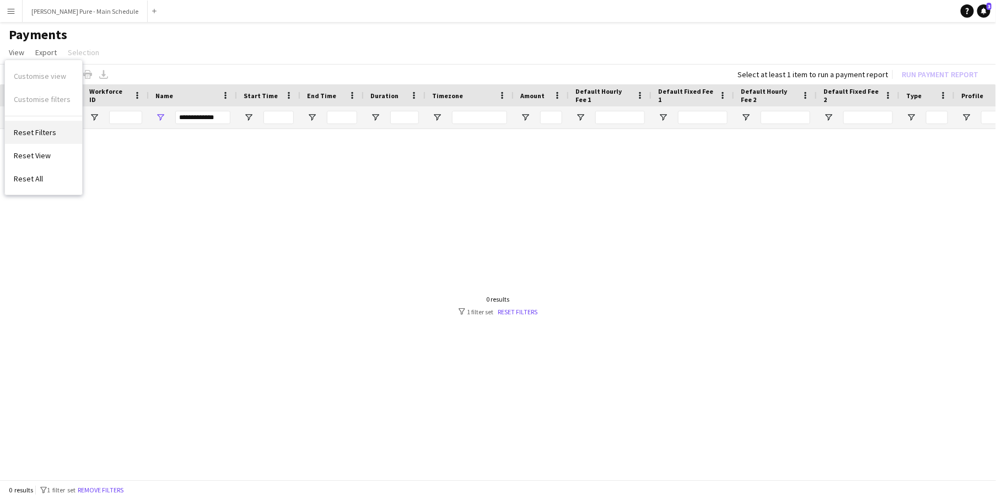
click at [47, 133] on span "Reset Filters" at bounding box center [35, 132] width 42 height 10
click at [16, 47] on span "View" at bounding box center [16, 52] width 15 height 10
click at [13, 23] on main "Payments View Customise view Customise filters Reset Filters Reset View Reset A…" at bounding box center [498, 254] width 996 height 464
click at [218, 120] on input "**********" at bounding box center [202, 117] width 55 height 13
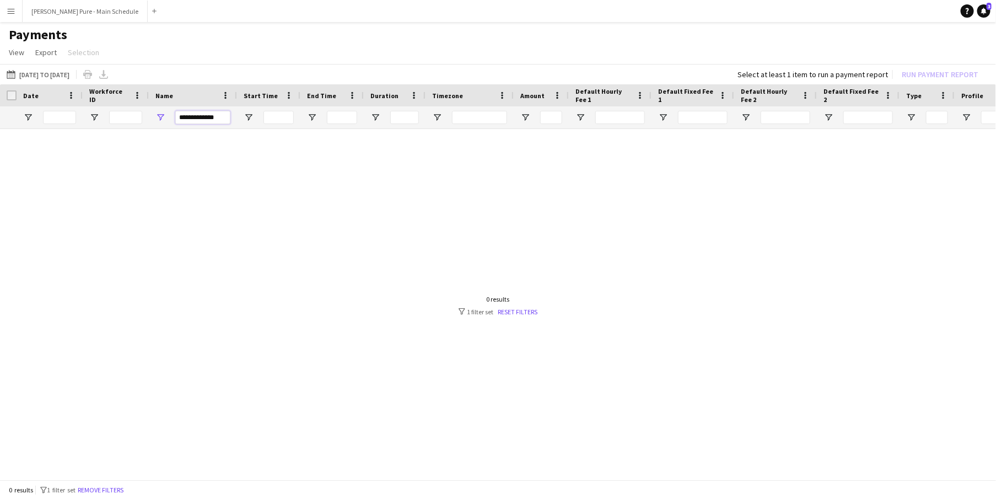
click at [218, 120] on input "**********" at bounding box center [202, 117] width 55 height 13
click at [408, 171] on div at bounding box center [498, 305] width 996 height 353
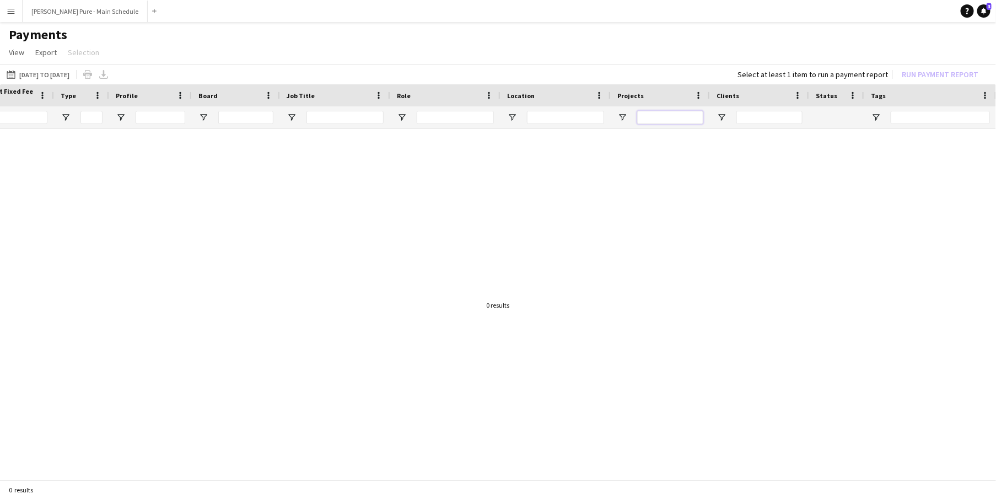
click at [695, 115] on input "Projects Filter Input" at bounding box center [670, 117] width 66 height 13
drag, startPoint x: 665, startPoint y: 118, endPoint x: 604, endPoint y: 117, distance: 61.2
click at [604, 117] on div at bounding box center [75, 117] width 1842 height 22
type input "****"
click at [526, 312] on link "Reset filters" at bounding box center [518, 312] width 40 height 8
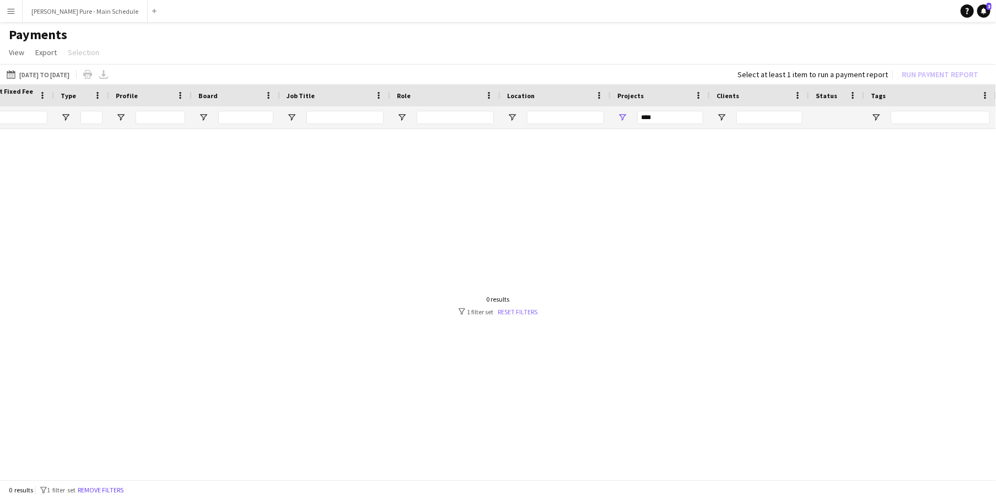
click at [525, 308] on link "Reset filters" at bounding box center [518, 312] width 40 height 8
click at [680, 121] on input "****" at bounding box center [670, 117] width 66 height 13
type input "**********"
click at [670, 120] on input "**********" at bounding box center [670, 117] width 66 height 13
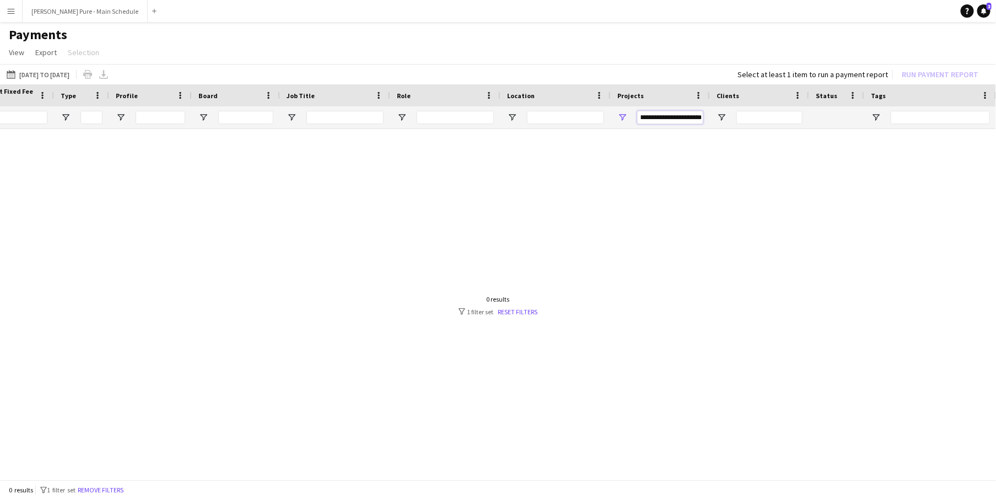
click at [670, 120] on input "**********" at bounding box center [670, 117] width 66 height 13
click at [604, 203] on div at bounding box center [498, 305] width 996 height 353
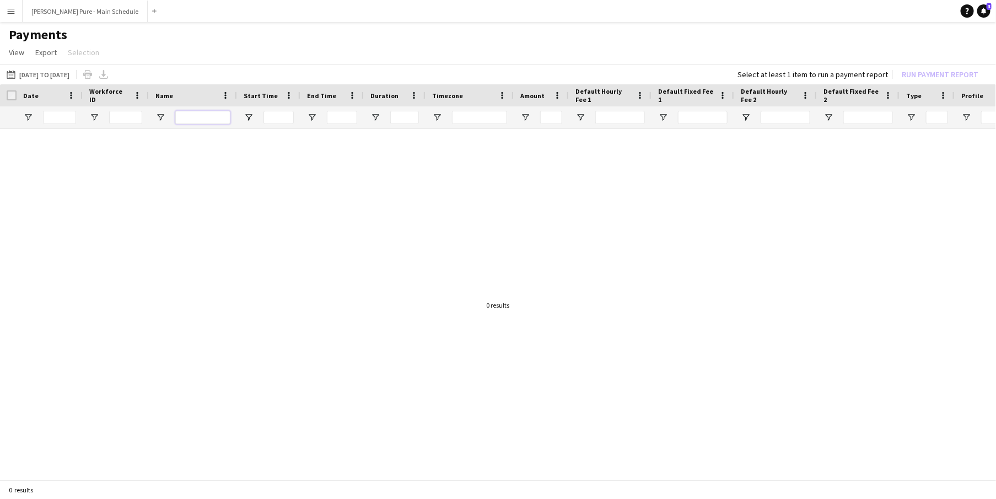
click at [187, 116] on input "Name Filter Input" at bounding box center [202, 117] width 55 height 13
paste input "**********"
type input "**********"
click at [200, 117] on input "**********" at bounding box center [202, 117] width 55 height 13
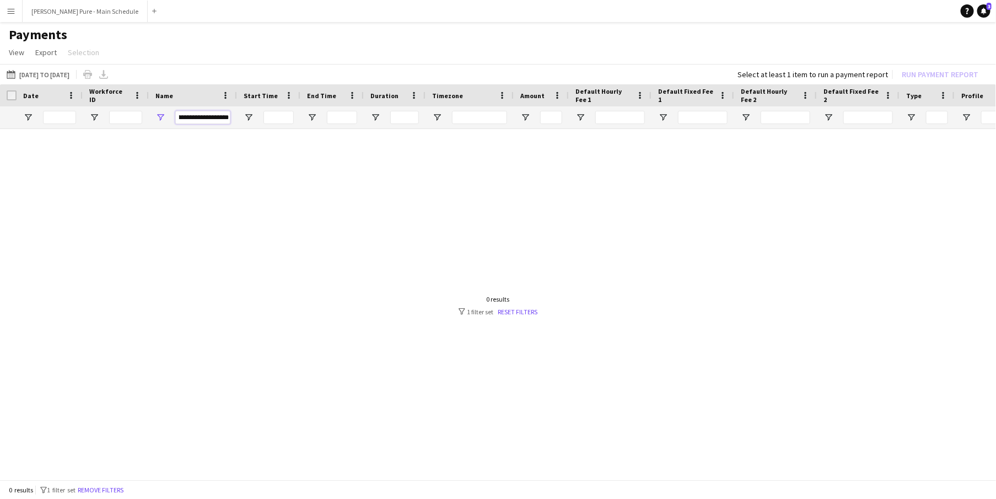
click at [200, 117] on input "**********" at bounding box center [202, 117] width 55 height 13
click at [50, 109] on div at bounding box center [59, 117] width 33 height 22
click at [53, 112] on input "Date Filter Input" at bounding box center [59, 117] width 33 height 13
click at [27, 71] on button "12-08-2025 to 16-08-2025 12-08-2025 to 16-08-2025" at bounding box center [37, 74] width 67 height 13
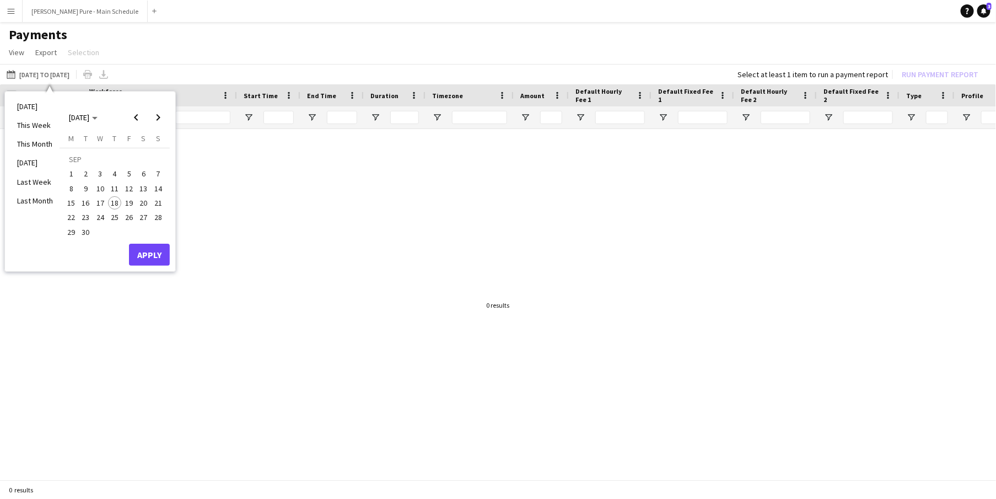
click at [129, 201] on span "19" at bounding box center [128, 202] width 13 height 13
click at [146, 255] on button "Apply" at bounding box center [149, 255] width 41 height 22
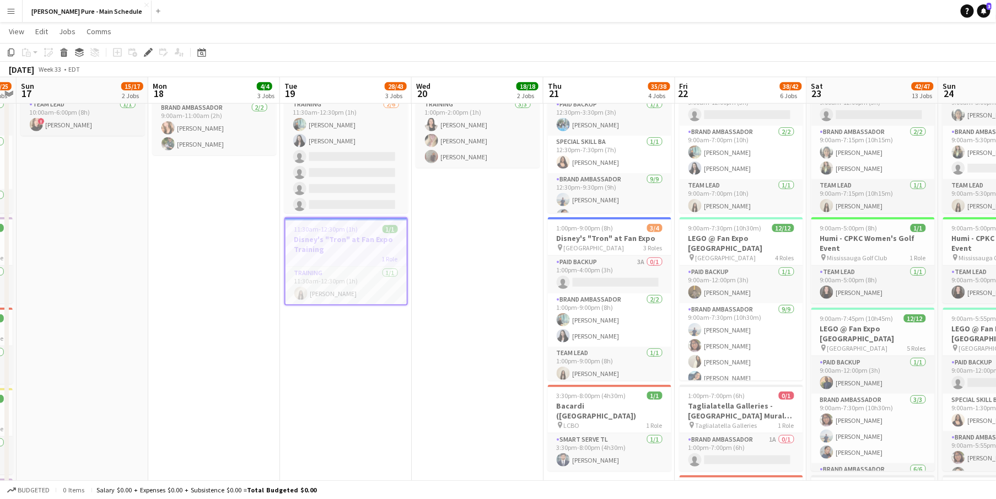
scroll to position [245, 0]
click at [10, 9] on app-icon "Menu" at bounding box center [11, 11] width 9 height 9
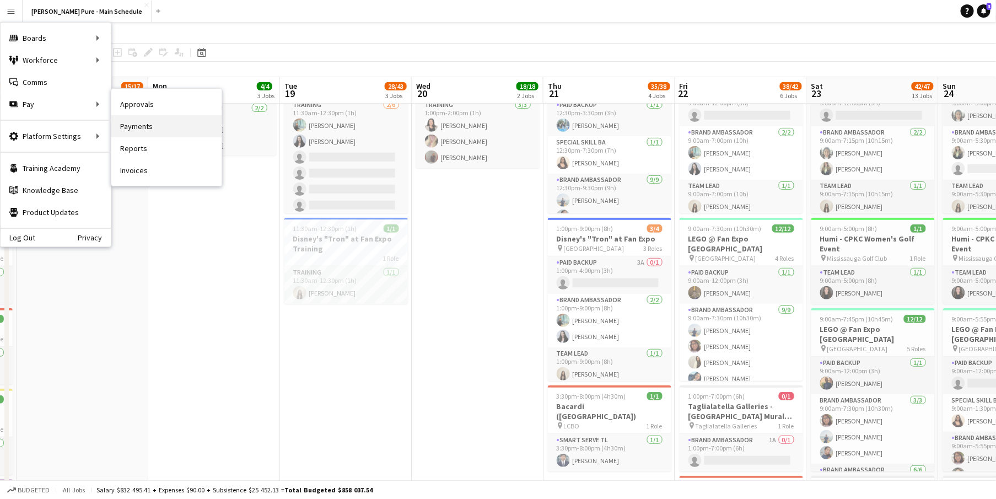
click at [144, 128] on link "Payments" at bounding box center [166, 126] width 110 height 22
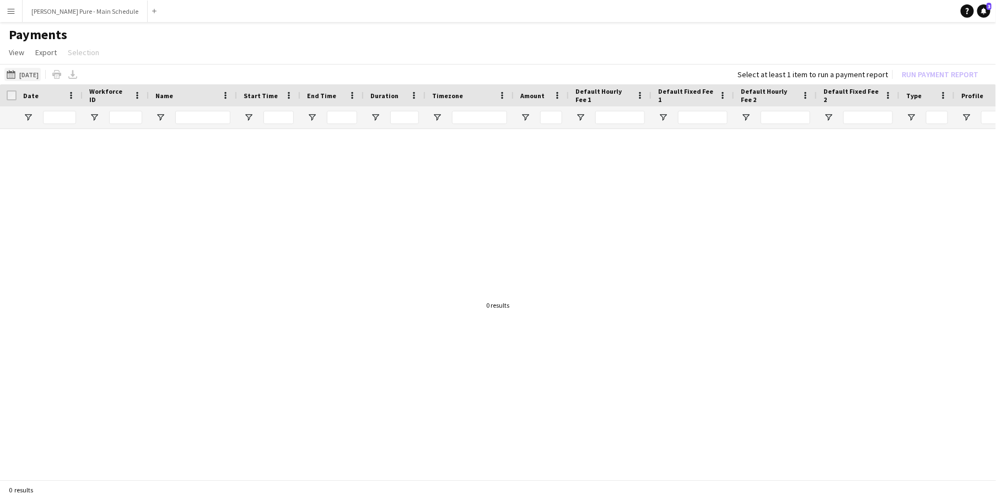
click at [32, 75] on button "19-09-2025 19-09-2025" at bounding box center [22, 74] width 36 height 13
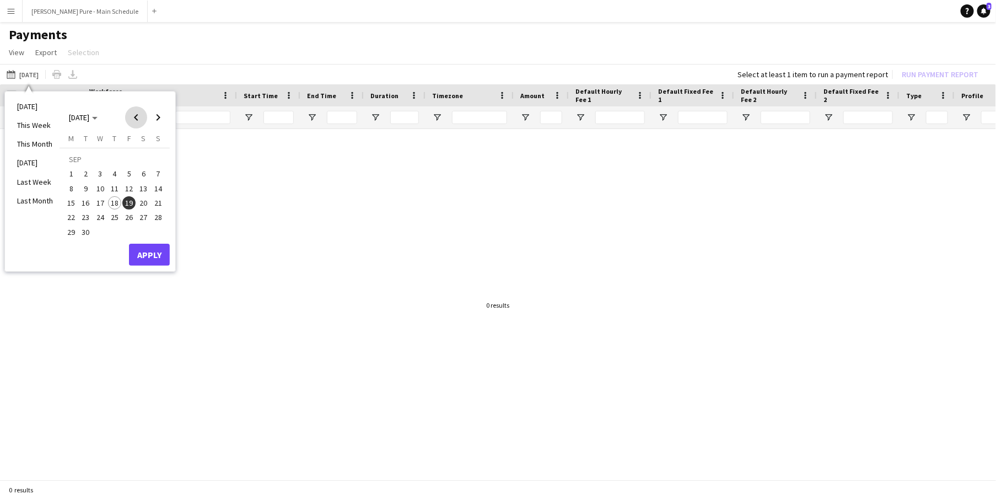
click at [134, 116] on span "Previous month" at bounding box center [136, 117] width 22 height 22
click at [89, 202] on span "19" at bounding box center [85, 205] width 13 height 13
click at [148, 232] on button "Apply" at bounding box center [149, 243] width 41 height 22
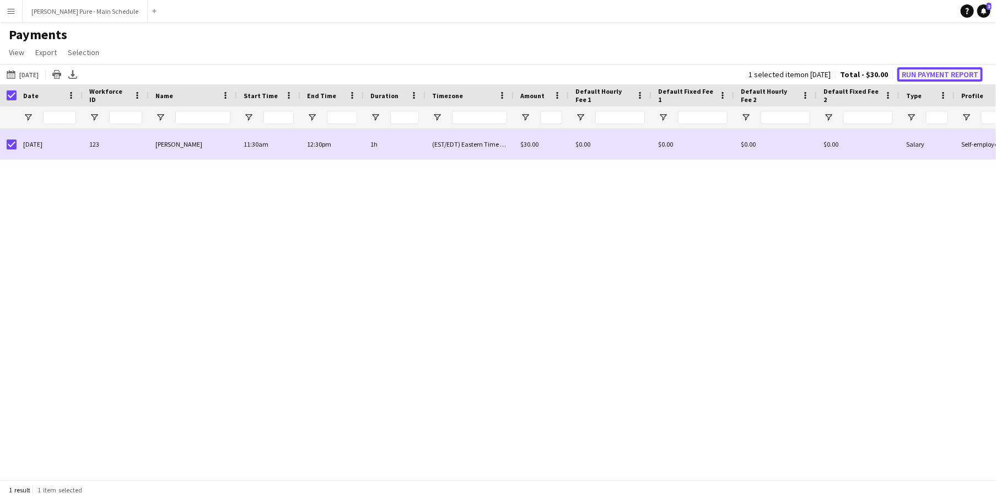
click at [924, 74] on button "Run Payment Report" at bounding box center [940, 74] width 85 height 14
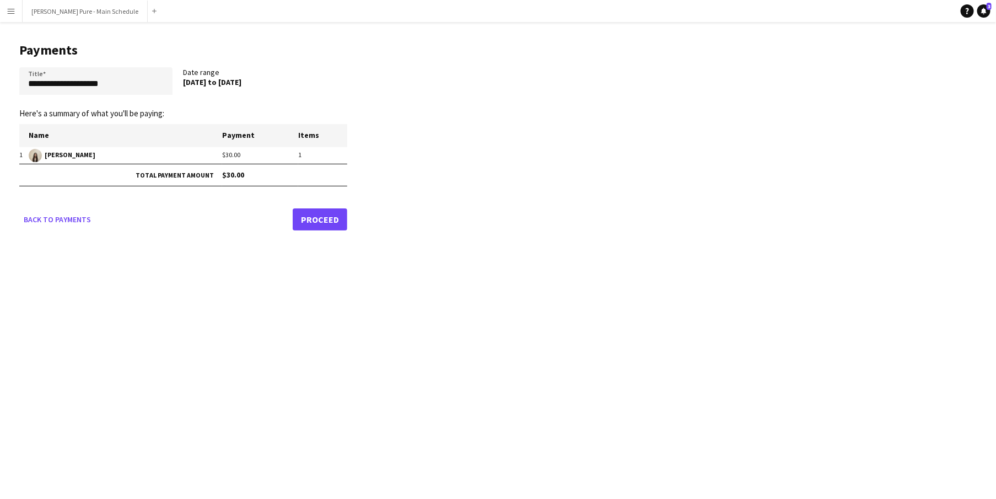
click at [333, 213] on link "Proceed" at bounding box center [320, 219] width 55 height 22
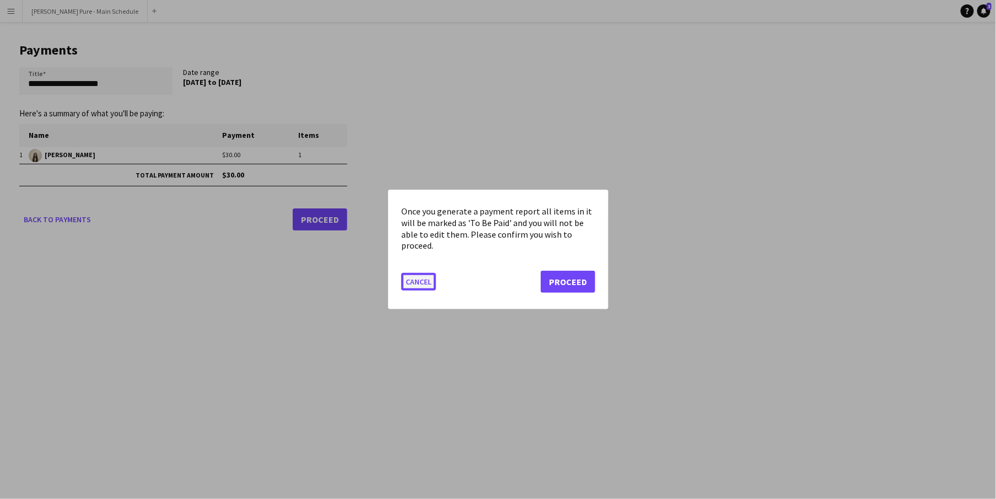
click at [421, 279] on button "Cancel" at bounding box center [418, 282] width 35 height 18
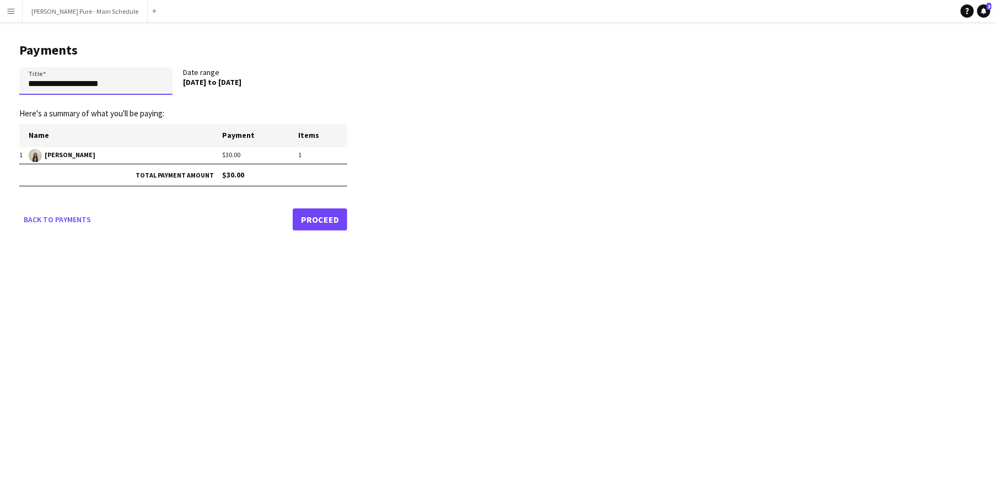
click at [99, 76] on input "**********" at bounding box center [95, 81] width 153 height 28
drag, startPoint x: 121, startPoint y: 78, endPoint x: -17, endPoint y: 77, distance: 137.8
click at [0, 77] on html "**********" at bounding box center [498, 249] width 996 height 499
click at [137, 85] on input "**********" at bounding box center [95, 81] width 153 height 28
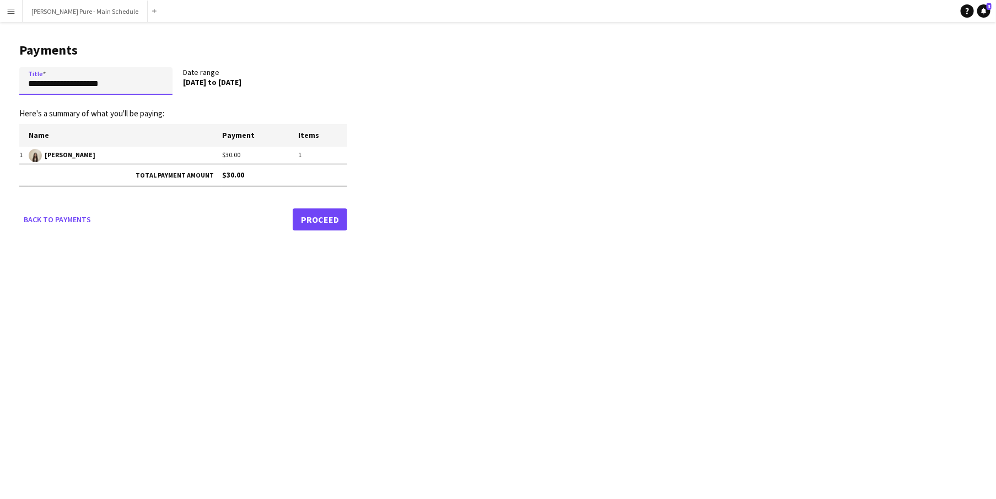
click at [137, 85] on input "**********" at bounding box center [95, 81] width 153 height 28
type input "*"
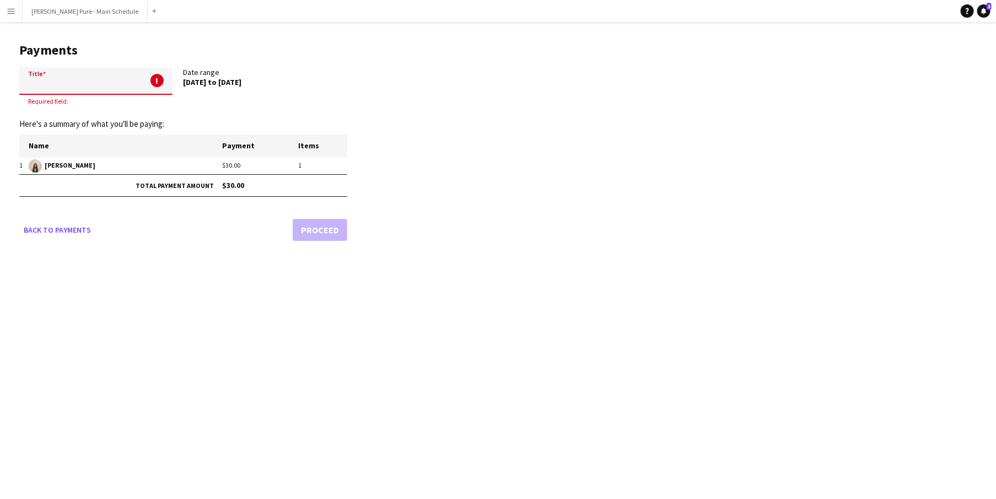
type input "*"
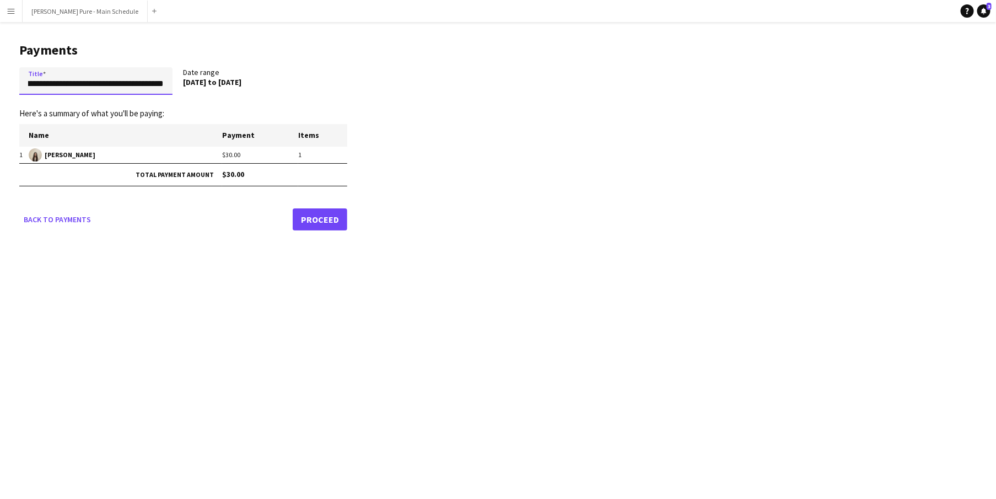
scroll to position [0, 33]
click at [108, 86] on input "**********" at bounding box center [95, 81] width 153 height 28
click at [104, 85] on input "**********" at bounding box center [95, 81] width 153 height 28
click at [119, 68] on input "**********" at bounding box center [95, 81] width 153 height 28
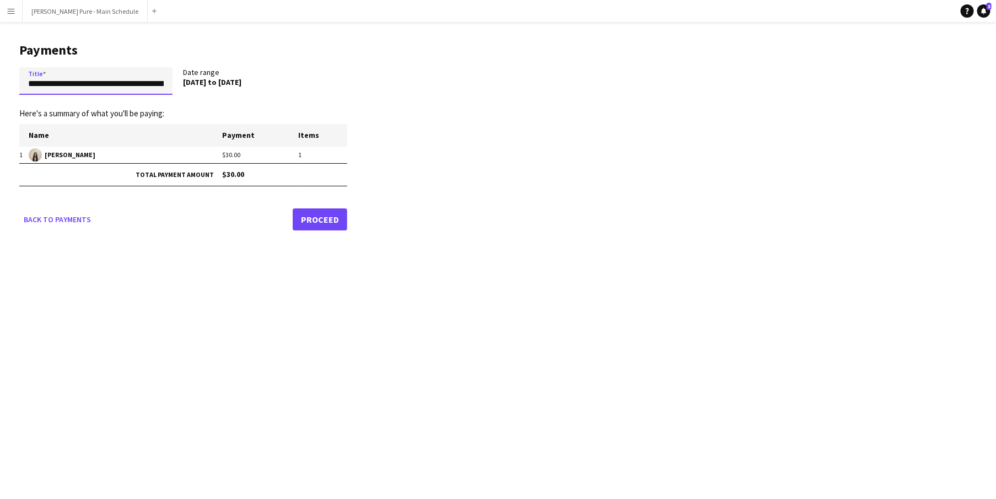
click at [120, 82] on input "**********" at bounding box center [95, 81] width 153 height 28
type input "**********"
click at [324, 210] on link "Proceed" at bounding box center [320, 219] width 55 height 22
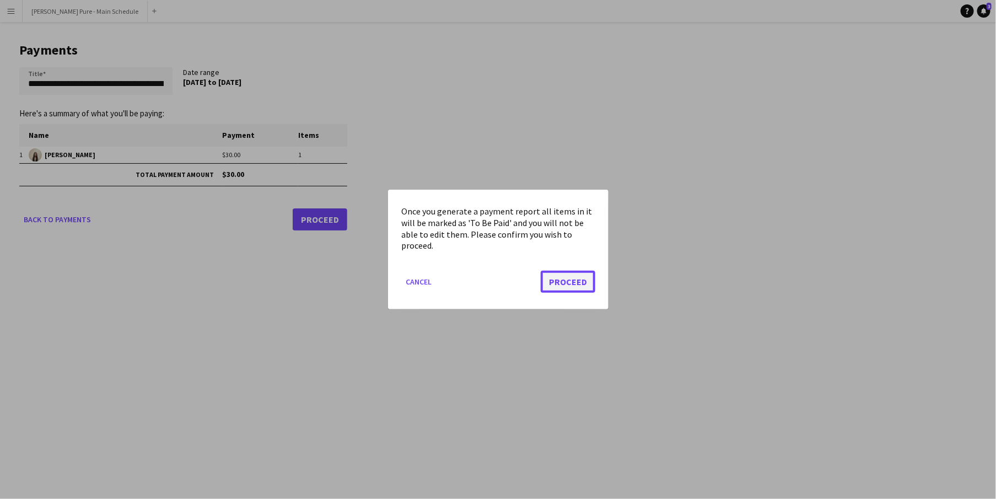
click at [556, 280] on button "Proceed" at bounding box center [568, 282] width 55 height 22
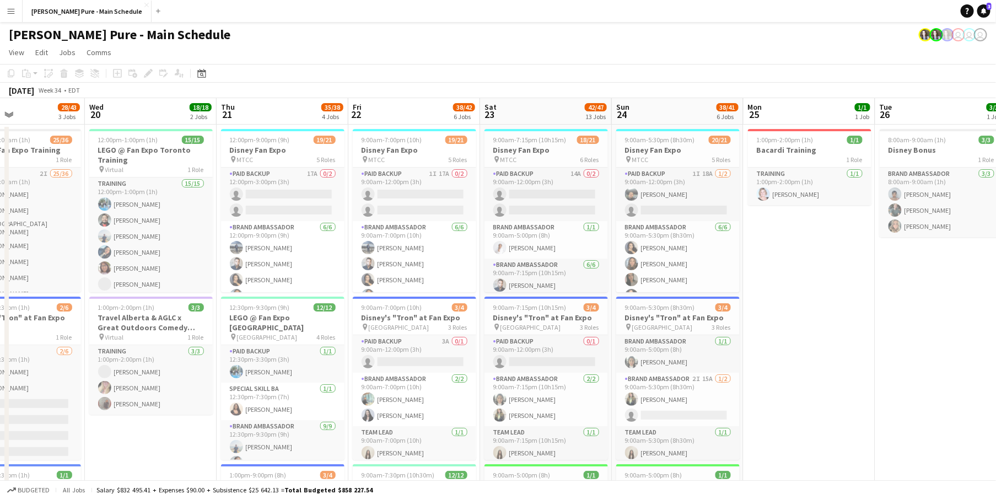
scroll to position [0, 273]
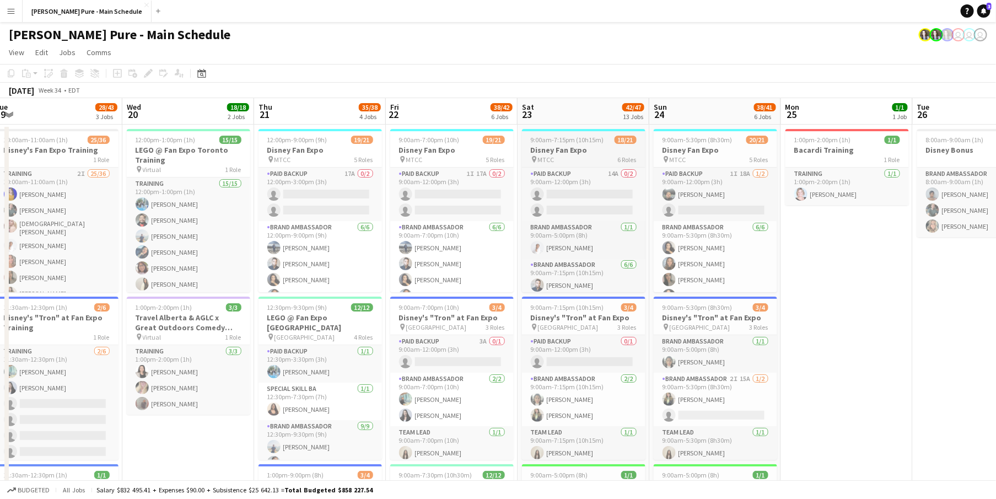
click at [550, 139] on span "9:00am-7:15pm (10h15m)" at bounding box center [567, 140] width 73 height 8
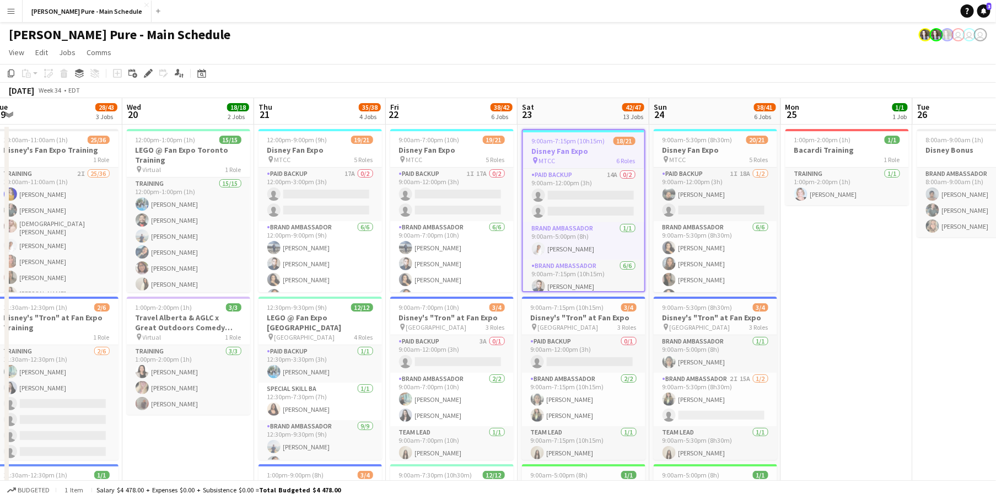
click at [551, 140] on span "9:00am-7:15pm (10h15m)" at bounding box center [568, 141] width 73 height 8
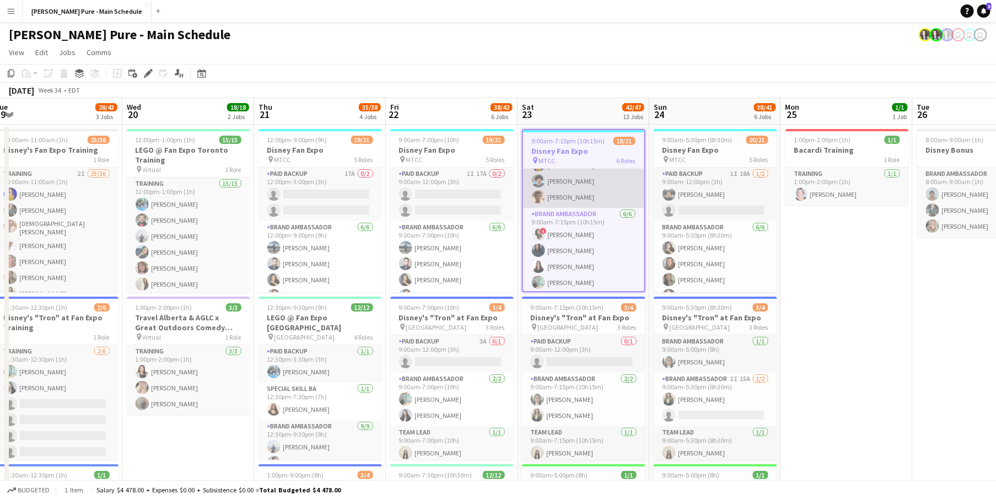
click at [565, 197] on app-card-role "Brand Ambassador 6/6 9:00am-7:15pm (10h15m) DANA CARRABON ameerah nuri Julissa …" at bounding box center [583, 148] width 121 height 117
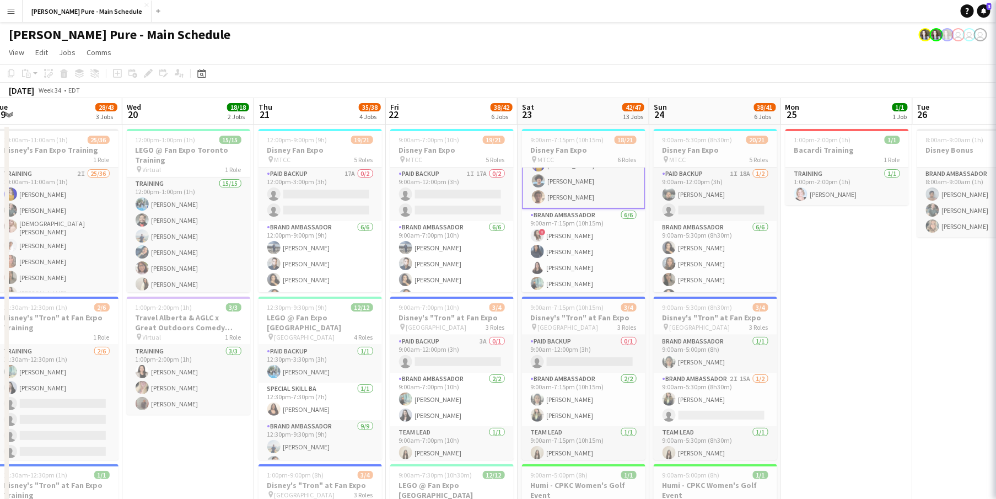
scroll to position [170, 0]
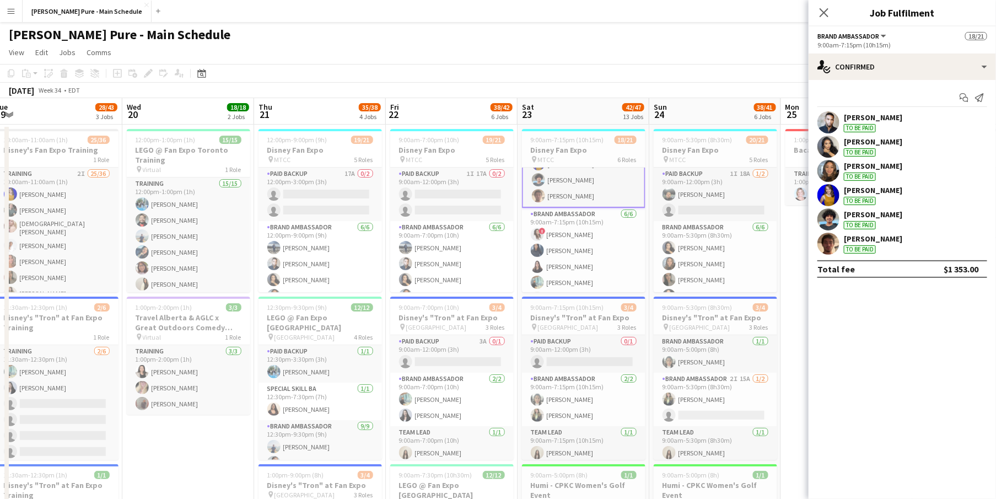
click at [841, 238] on div "Hamza Nouri To be paid" at bounding box center [902, 244] width 187 height 22
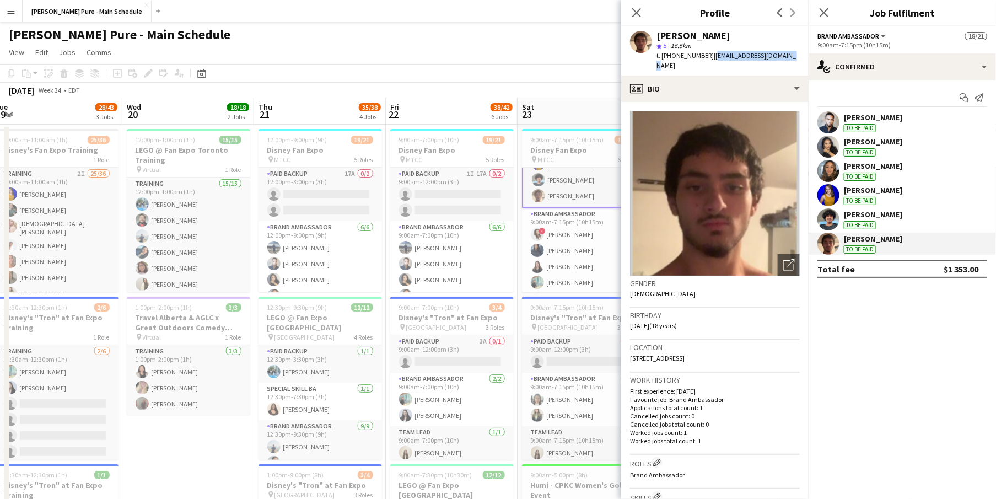
drag, startPoint x: 710, startPoint y: 57, endPoint x: 786, endPoint y: 55, distance: 76.1
click at [787, 57] on span "| hamzanouri786@gmail.com" at bounding box center [726, 60] width 139 height 18
copy span "hamzanouri786@gmail.com"
click at [636, 9] on icon "Close pop-in" at bounding box center [636, 12] width 10 height 10
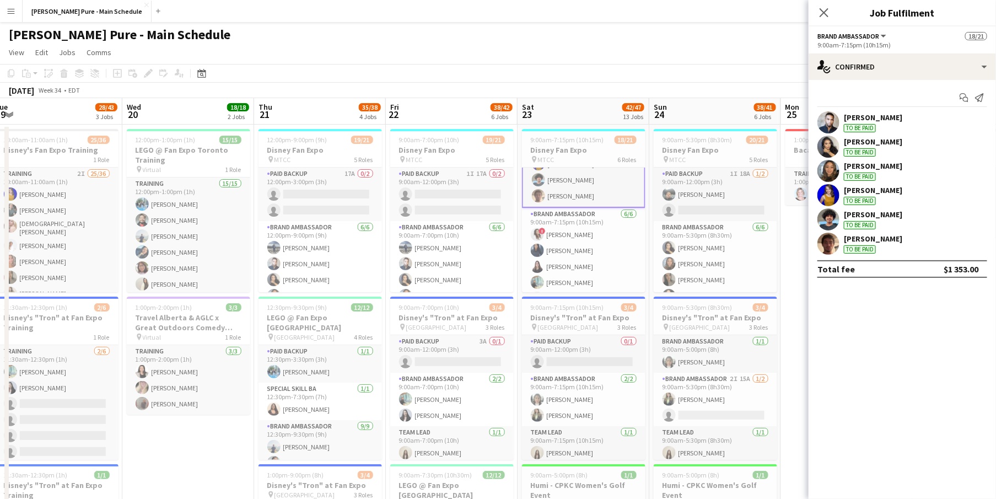
click at [5, 5] on button "Menu" at bounding box center [11, 11] width 22 height 22
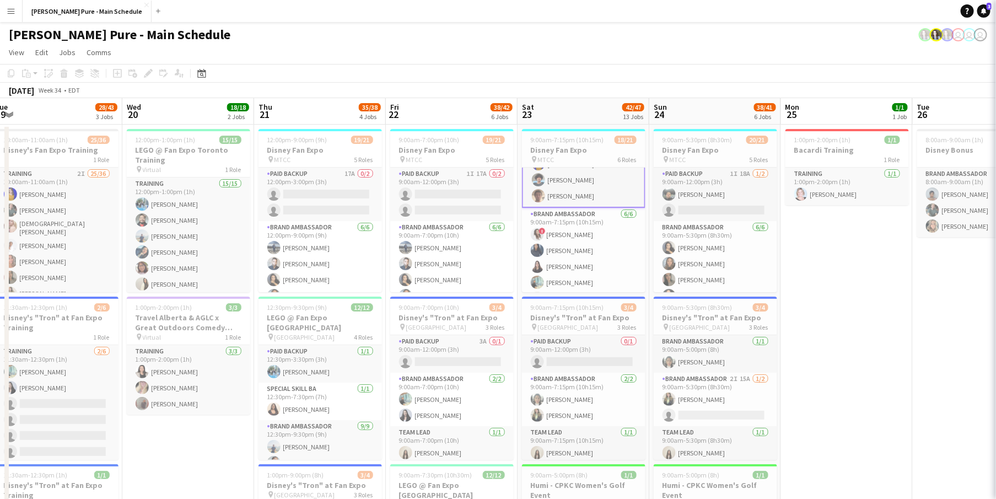
scroll to position [169, 0]
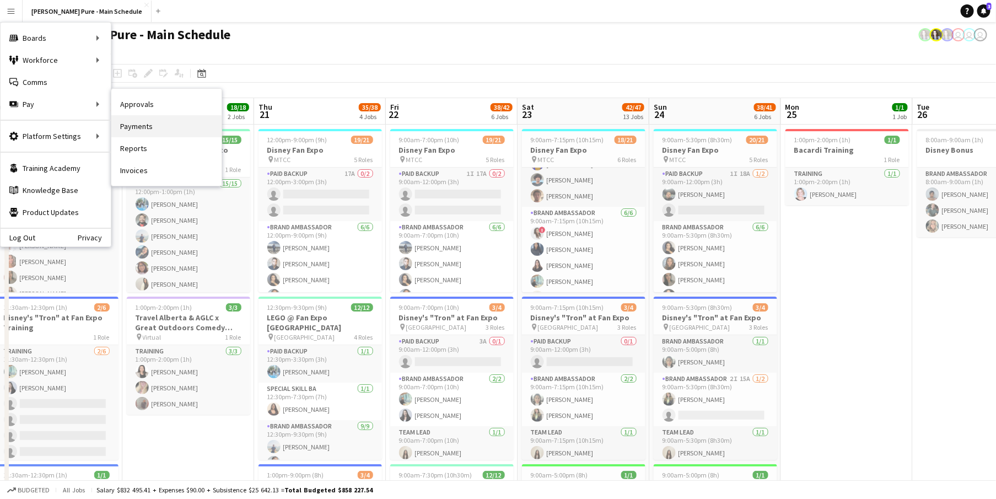
click at [162, 133] on link "Payments" at bounding box center [166, 126] width 110 height 22
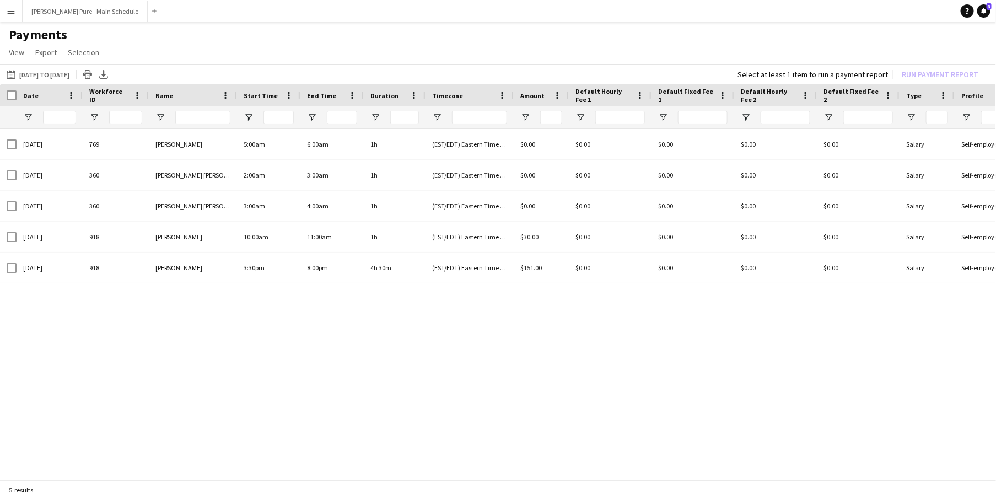
click at [12, 0] on button "Menu" at bounding box center [11, 11] width 22 height 22
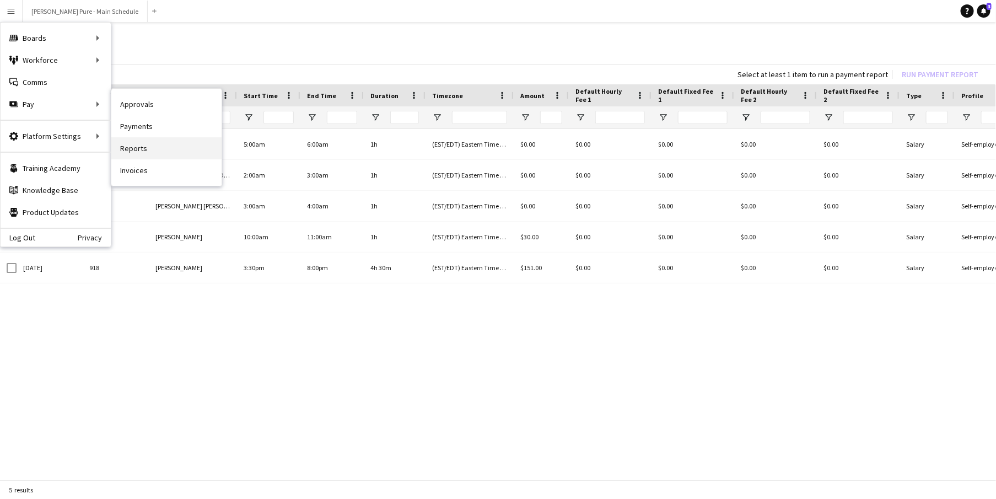
click at [153, 157] on link "Reports" at bounding box center [166, 148] width 110 height 22
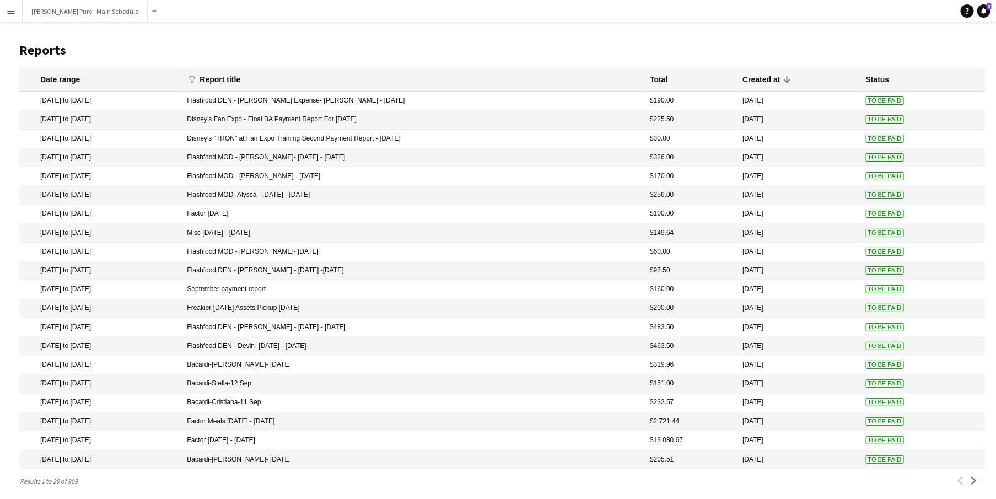
scroll to position [8, 0]
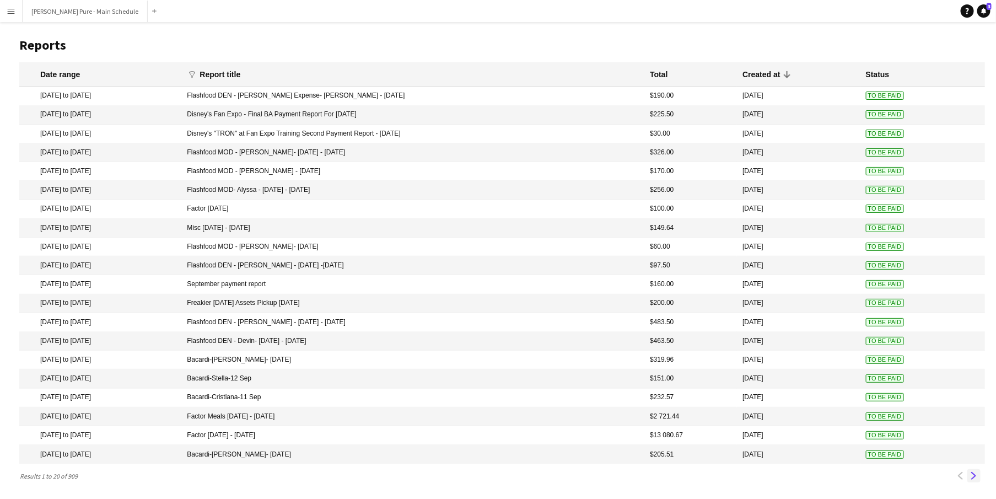
click at [973, 476] on app-icon "Next" at bounding box center [974, 476] width 8 height 8
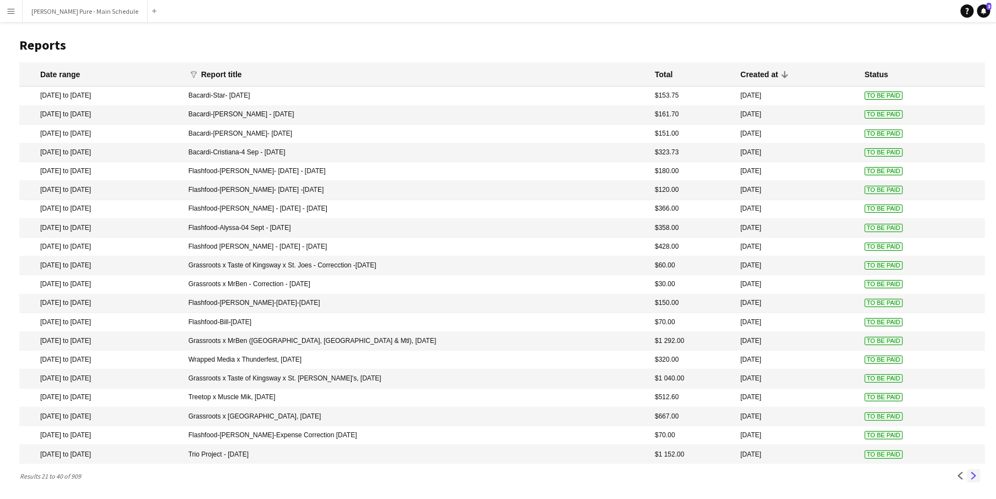
click at [974, 474] on app-icon "Next" at bounding box center [974, 476] width 8 height 8
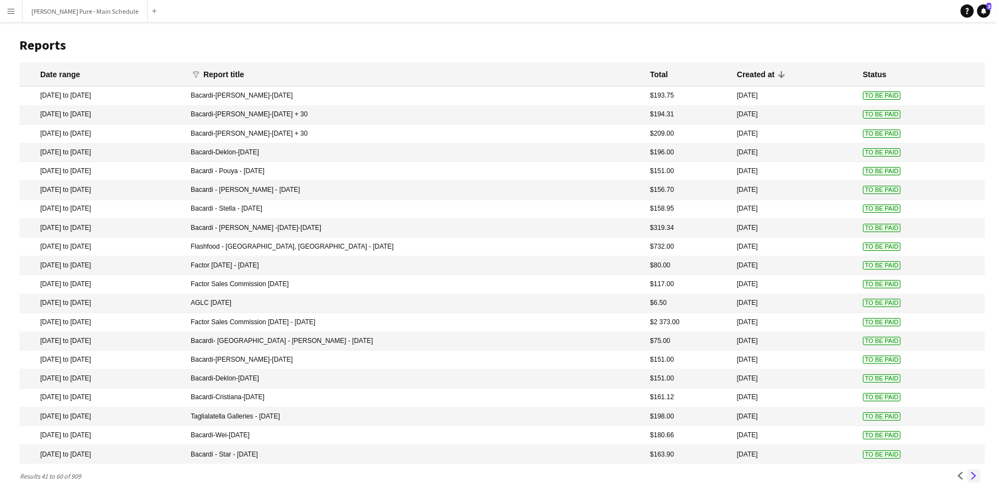
click at [975, 479] on app-icon "Next" at bounding box center [974, 476] width 8 height 8
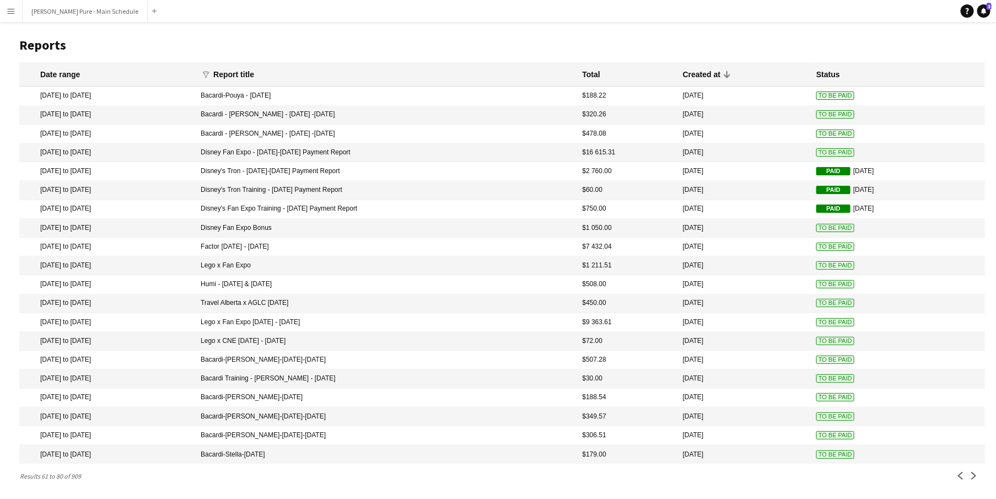
click at [273, 205] on mat-cell "Disney's Fan Expo Training - [DATE] Payment Report" at bounding box center [386, 209] width 382 height 19
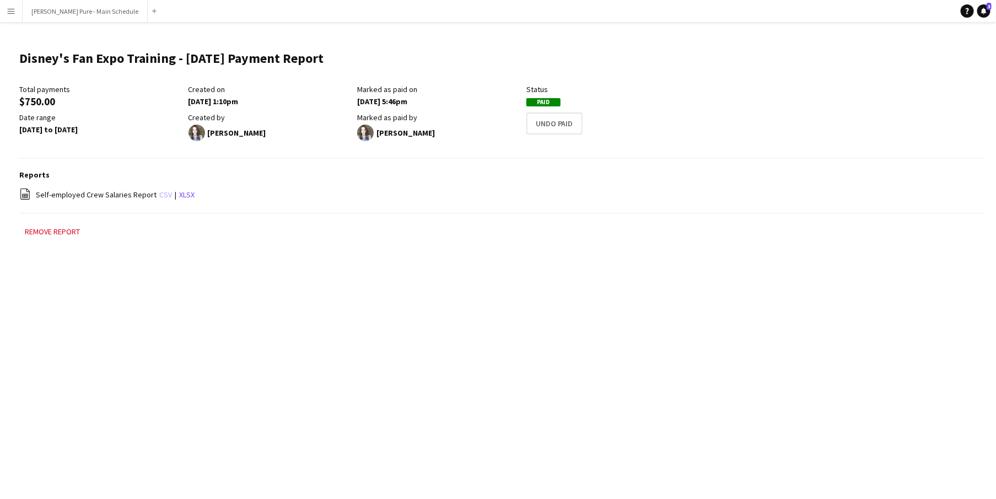
click at [160, 194] on link "csv" at bounding box center [165, 195] width 13 height 10
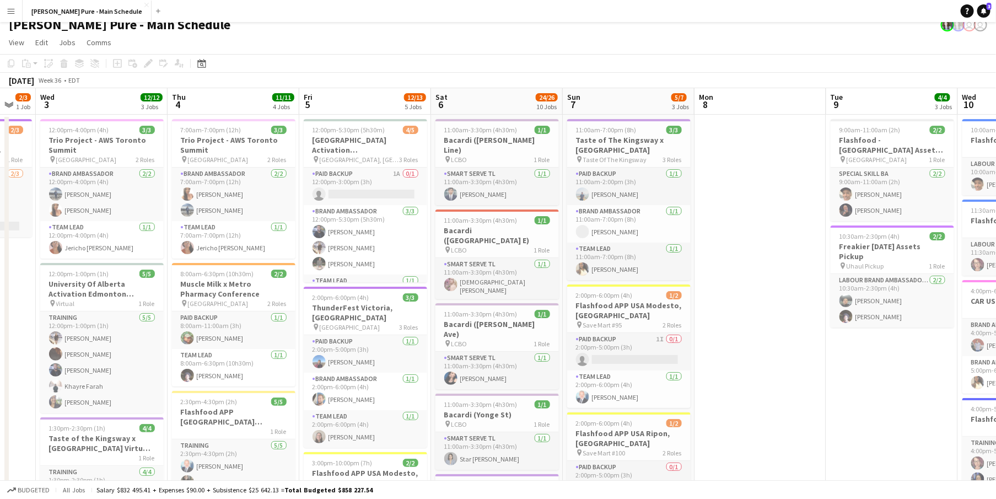
scroll to position [0, 349]
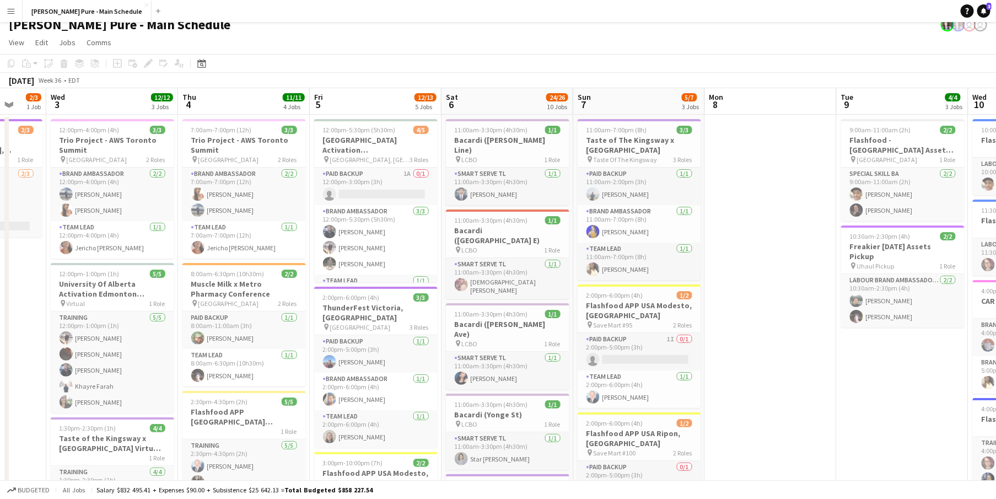
click at [10, 13] on app-icon "Menu" at bounding box center [11, 11] width 9 height 9
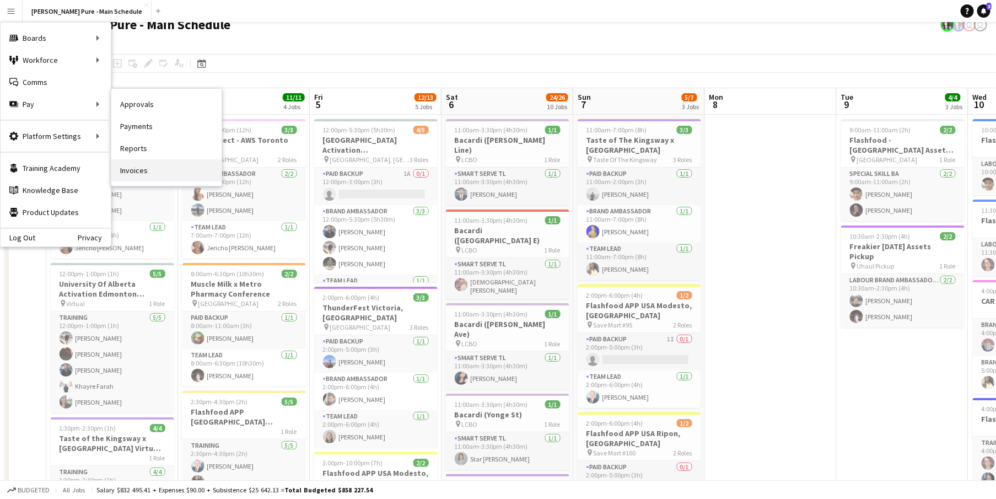
click at [153, 165] on link "Invoices" at bounding box center [166, 170] width 110 height 22
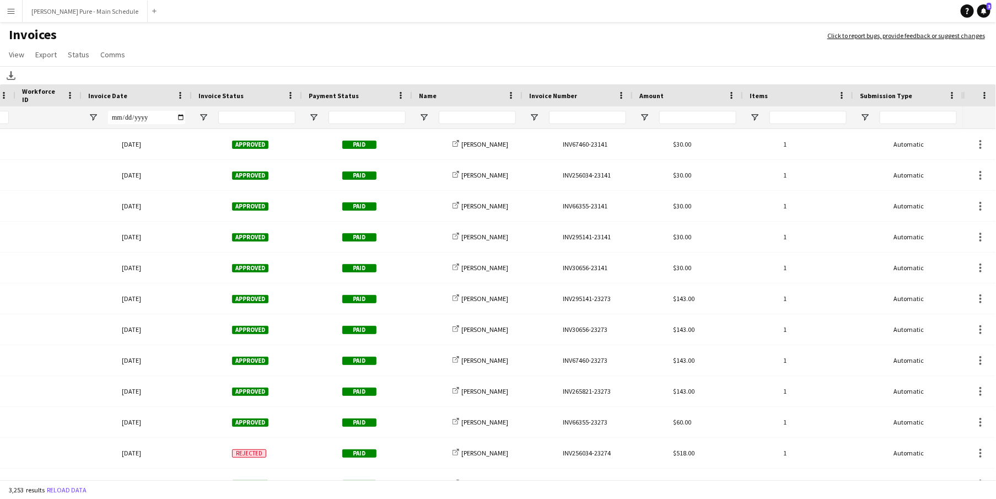
scroll to position [0, 111]
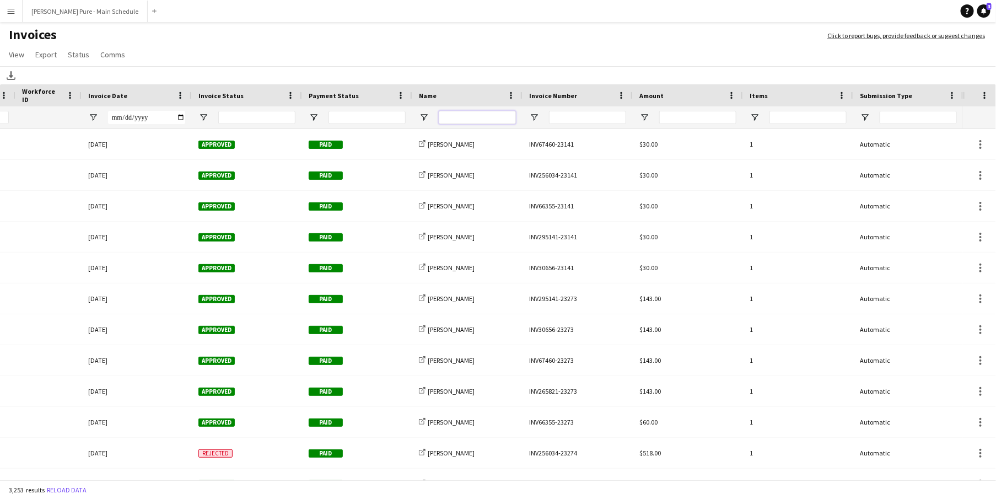
click at [469, 116] on input "Name Filter Input" at bounding box center [477, 117] width 77 height 13
type input "********"
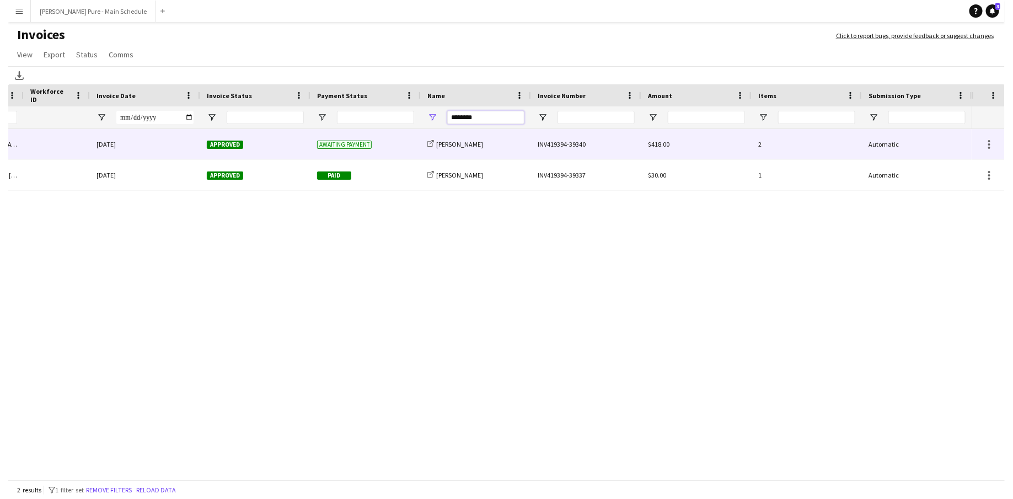
scroll to position [0, 0]
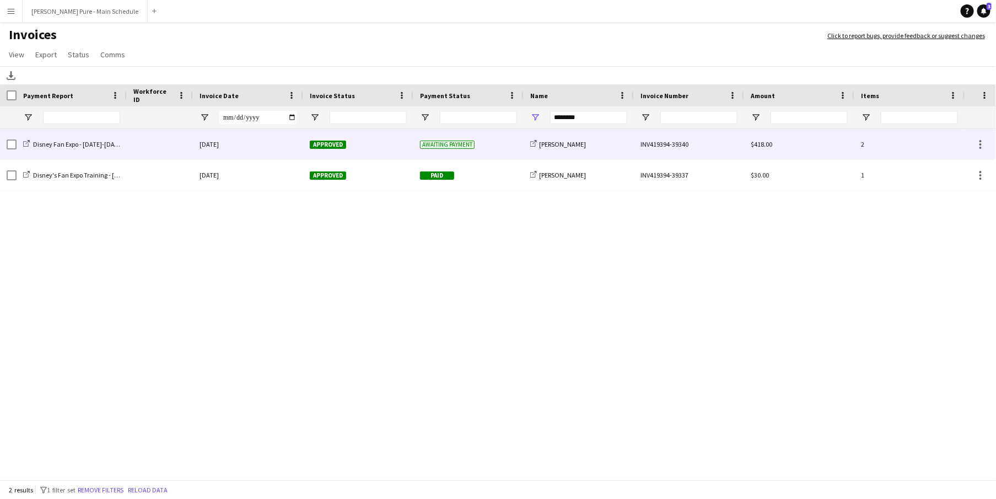
click at [525, 154] on div "share-external-link-1 Danielle Hreljac" at bounding box center [579, 144] width 110 height 30
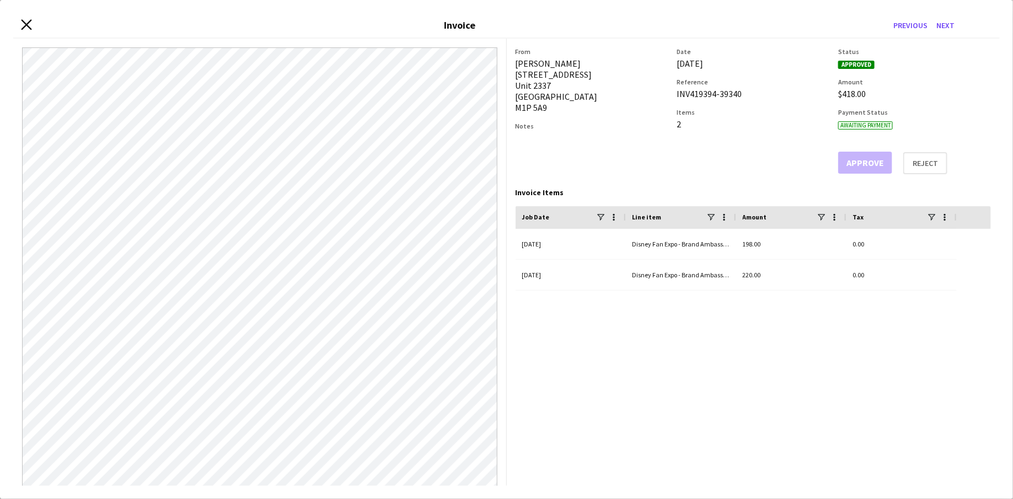
click at [24, 22] on icon at bounding box center [26, 24] width 10 height 10
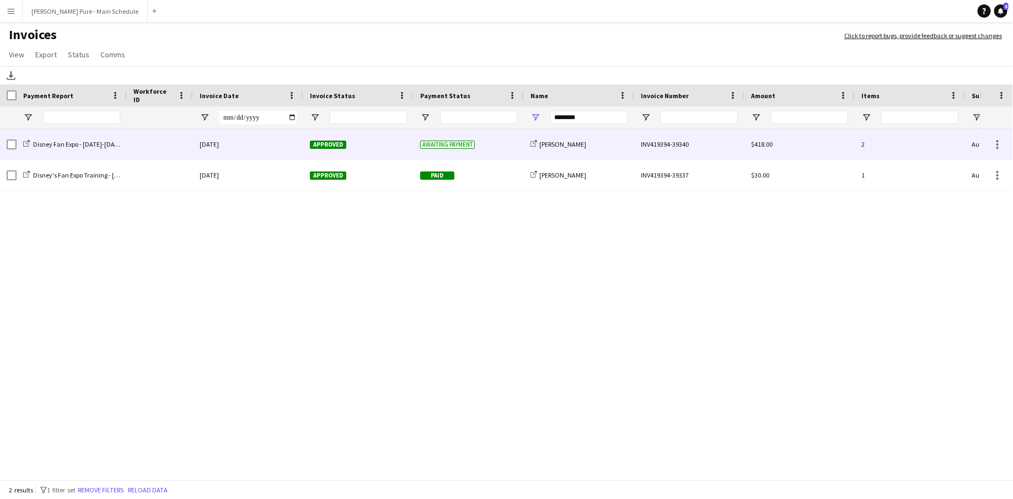
click at [491, 142] on div "Awaiting payment" at bounding box center [468, 144] width 110 height 30
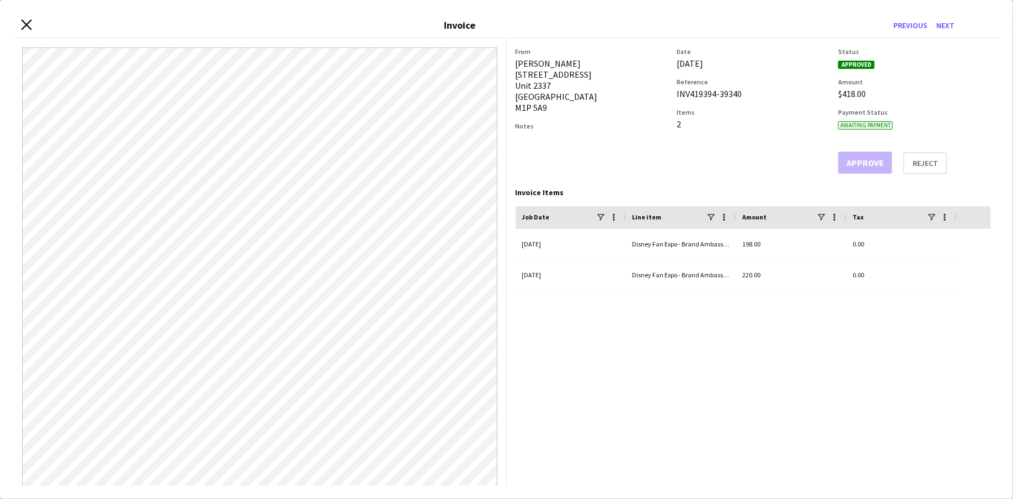
click at [22, 28] on icon at bounding box center [26, 24] width 10 height 10
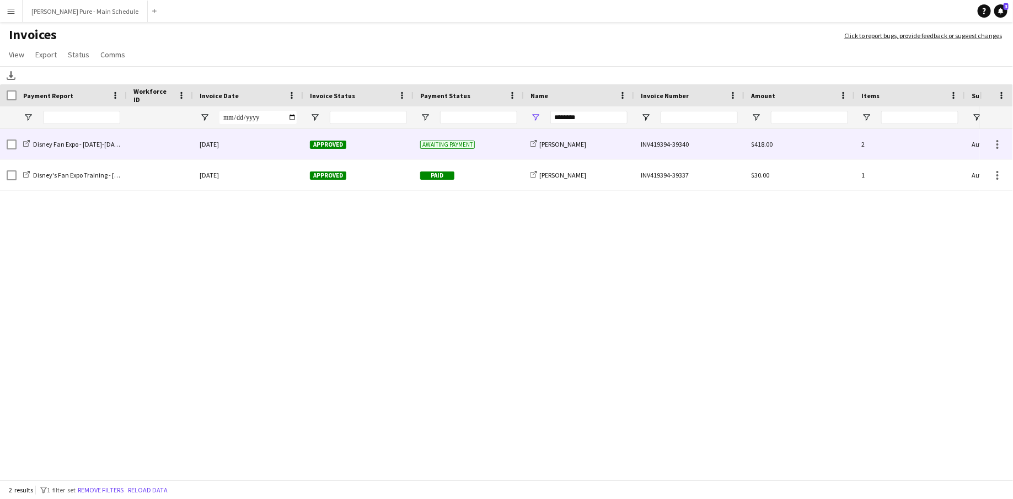
click at [398, 133] on div "Approved" at bounding box center [358, 144] width 110 height 30
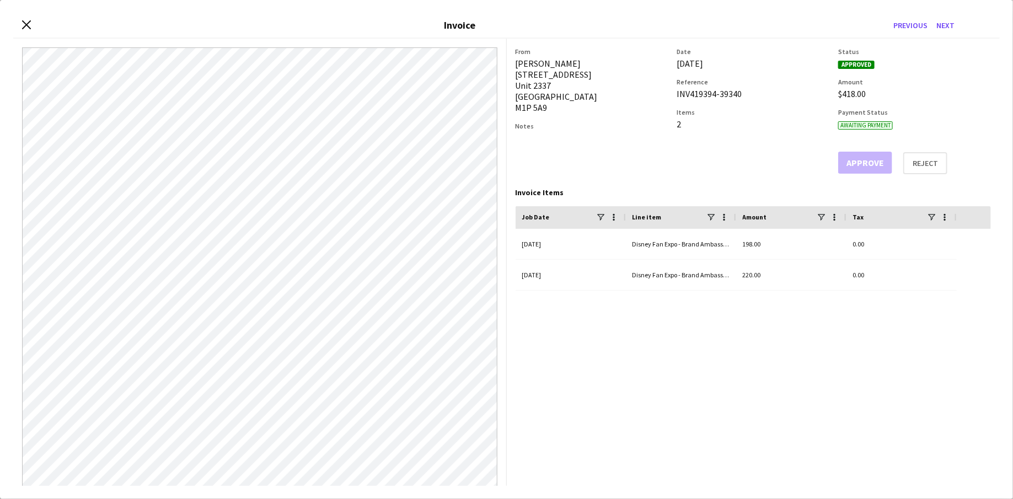
click at [22, 19] on div "Close invoice dialog Invoice Previous Next" at bounding box center [506, 25] width 986 height 25
click at [30, 23] on icon "Close invoice dialog" at bounding box center [26, 24] width 10 height 10
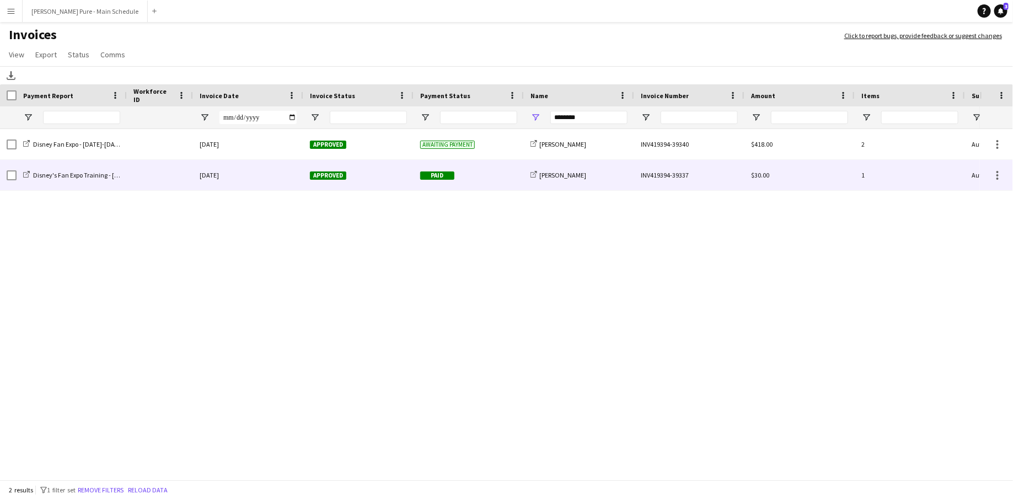
click at [384, 169] on div "Approved" at bounding box center [358, 175] width 110 height 30
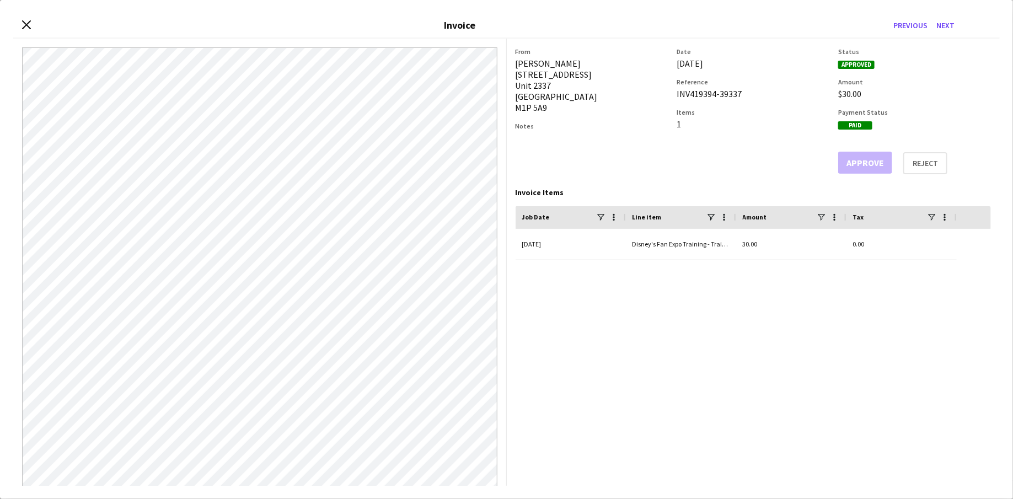
drag, startPoint x: 678, startPoint y: 93, endPoint x: 749, endPoint y: 96, distance: 71.2
click at [749, 96] on div "INV419394-39337" at bounding box center [752, 93] width 153 height 11
copy div "INV419394-39337"
click at [27, 24] on icon at bounding box center [26, 24] width 10 height 10
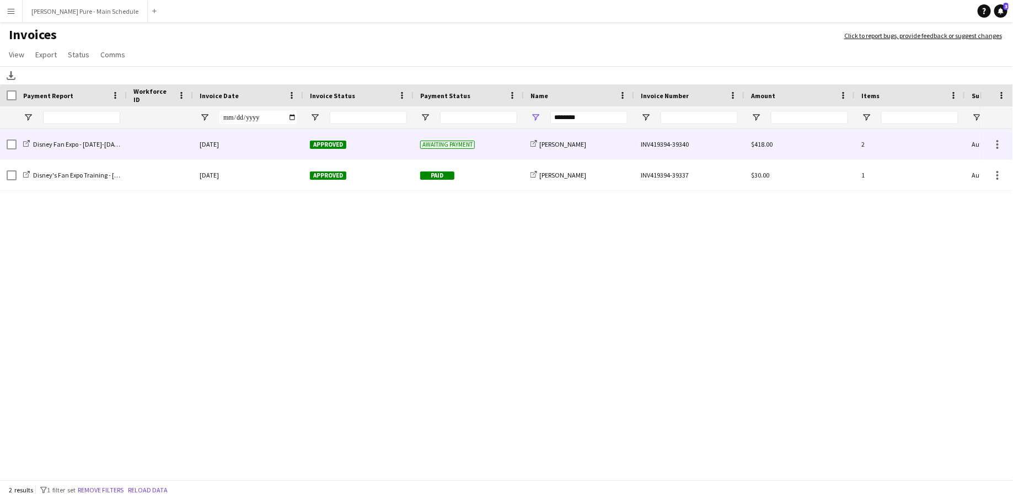
click at [394, 145] on div "Approved" at bounding box center [358, 144] width 110 height 30
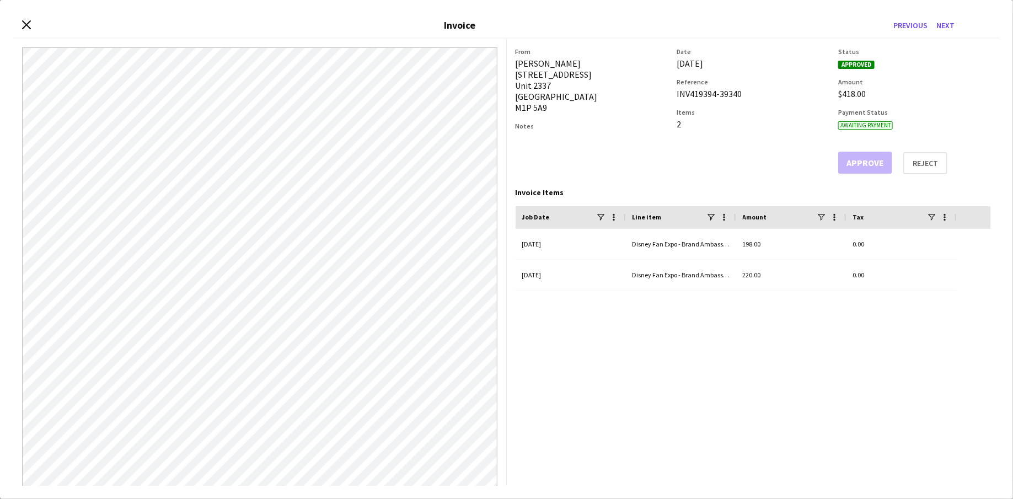
drag, startPoint x: 679, startPoint y: 94, endPoint x: 753, endPoint y: 94, distance: 74.4
click at [753, 94] on div "INV419394-39340" at bounding box center [752, 93] width 153 height 11
copy div "NV419394-39340"
click at [683, 94] on div "INV419394-39340" at bounding box center [752, 93] width 153 height 11
drag, startPoint x: 676, startPoint y: 94, endPoint x: 738, endPoint y: 94, distance: 61.7
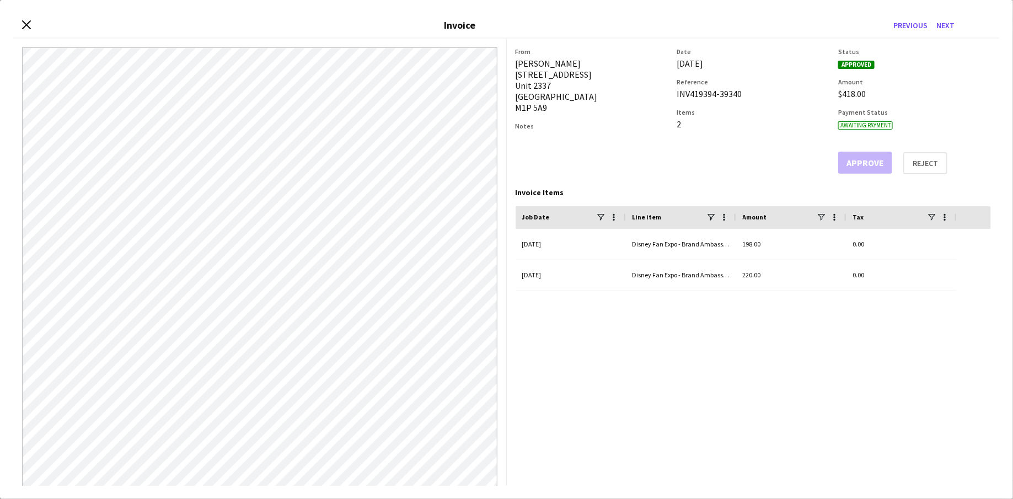
click at [738, 94] on div "From Danielle Hreljac 125 Omni Drive Unit 2337 Toronto M1P 5A9 Notes Date 27-Au…" at bounding box center [753, 110] width 476 height 127
copy div "INV419394-39340"
click at [29, 22] on icon at bounding box center [26, 24] width 10 height 10
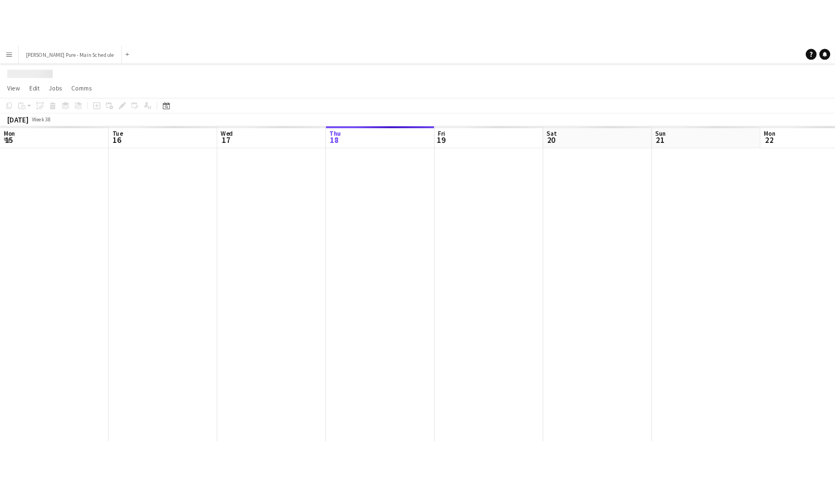
scroll to position [0, 264]
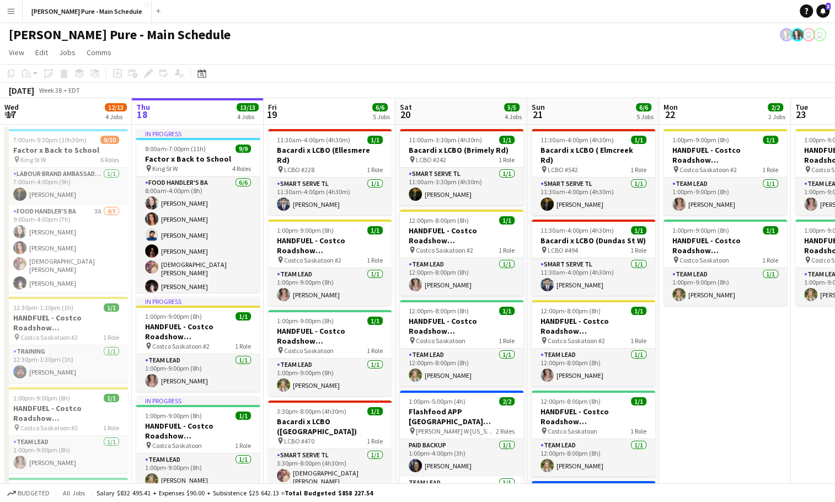
click at [15, 23] on div "[PERSON_NAME] Pure - Main Schedule user user" at bounding box center [417, 32] width 835 height 21
click at [15, 16] on button "Menu" at bounding box center [11, 11] width 22 height 22
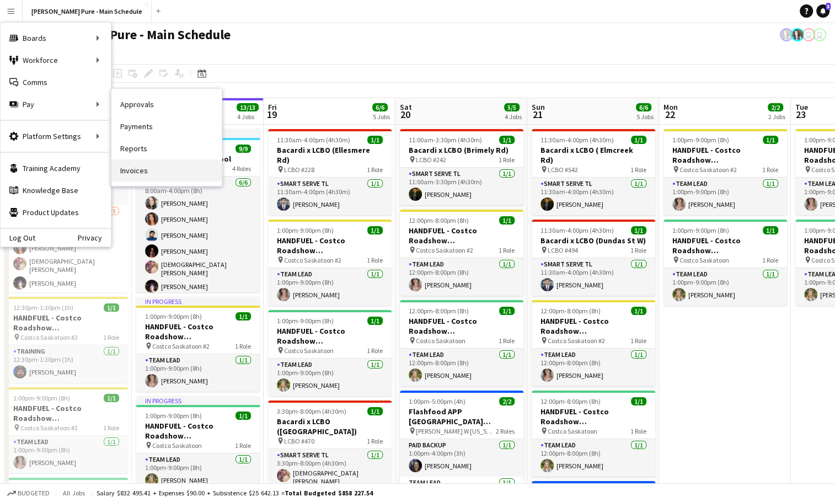
click at [153, 164] on link "Invoices" at bounding box center [166, 170] width 110 height 22
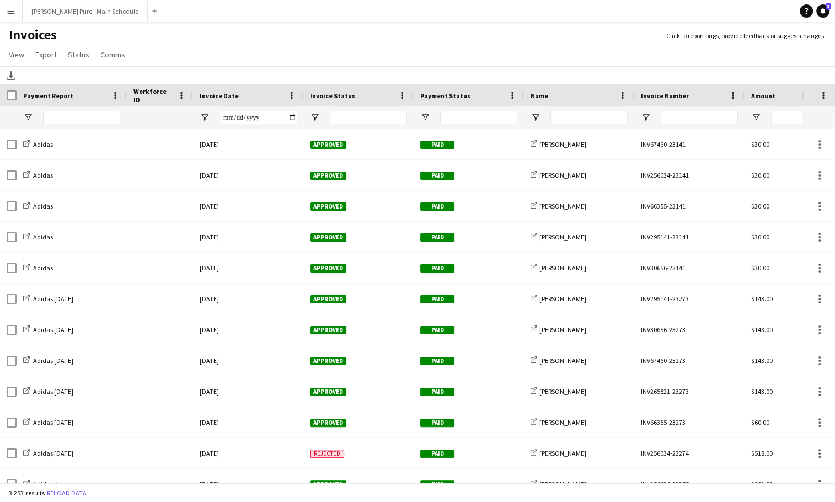
scroll to position [0, 6]
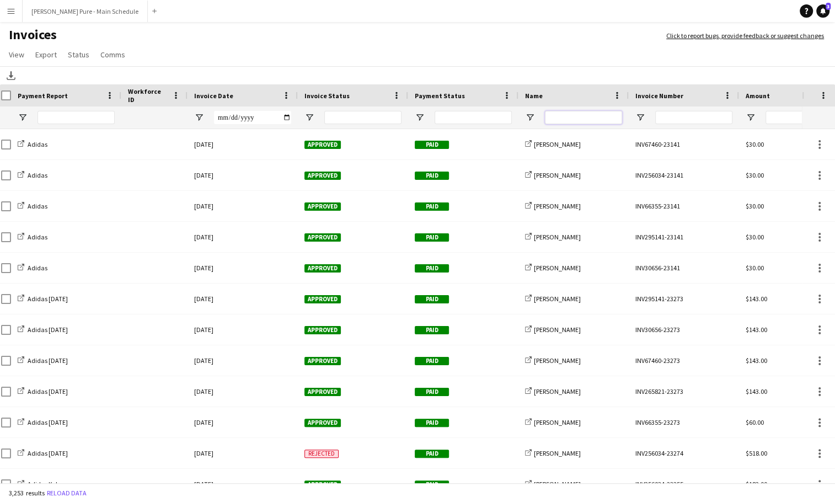
click at [571, 116] on input "Name Filter Input" at bounding box center [583, 117] width 77 height 13
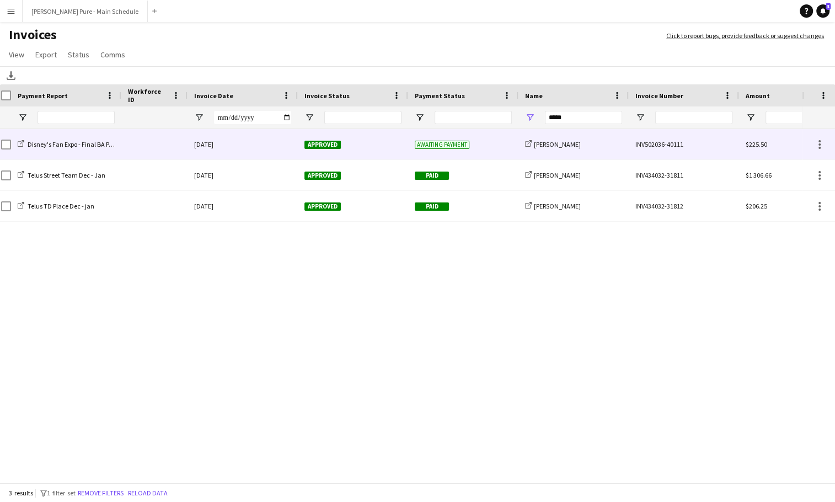
click at [389, 152] on div "Approved" at bounding box center [353, 144] width 110 height 30
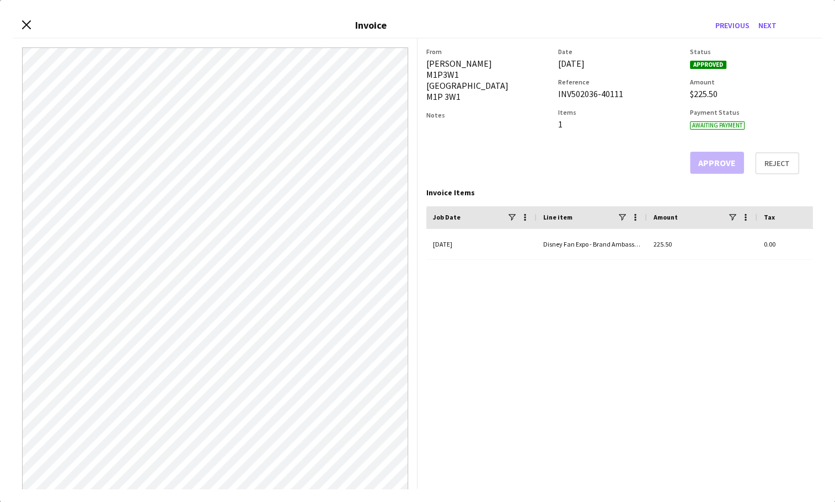
drag, startPoint x: 558, startPoint y: 94, endPoint x: 636, endPoint y: 93, distance: 77.7
click at [637, 94] on div "INV502036-40111" at bounding box center [619, 93] width 123 height 11
copy div "INV502036-40111"
click at [668, 54] on h3 "Date" at bounding box center [619, 51] width 123 height 8
click at [29, 19] on div "Close invoice dialog Invoice Previous Next" at bounding box center [417, 25] width 808 height 25
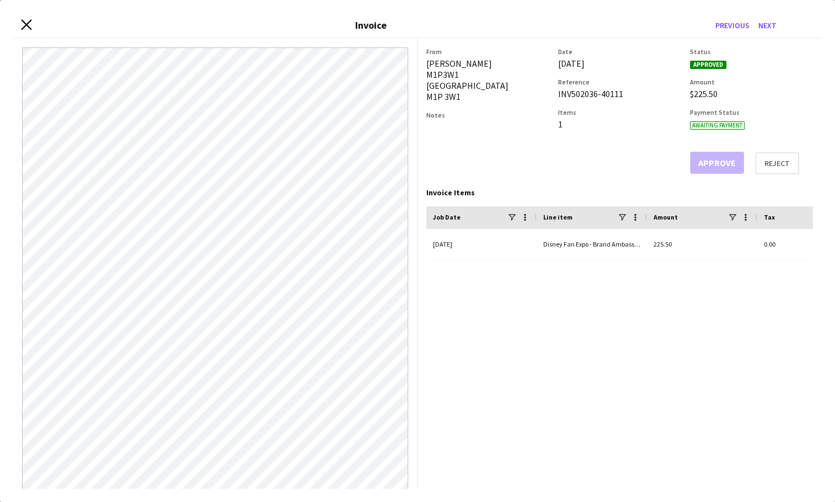
click at [28, 24] on icon "Close invoice dialog" at bounding box center [26, 24] width 10 height 10
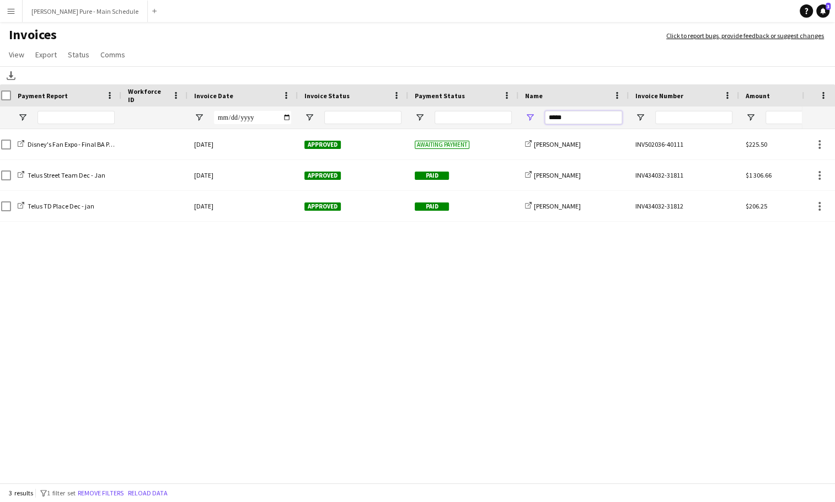
click at [585, 113] on input "*****" at bounding box center [583, 117] width 77 height 13
type input "******"
